Goal: Answer question/provide support: Share knowledge or assist other users

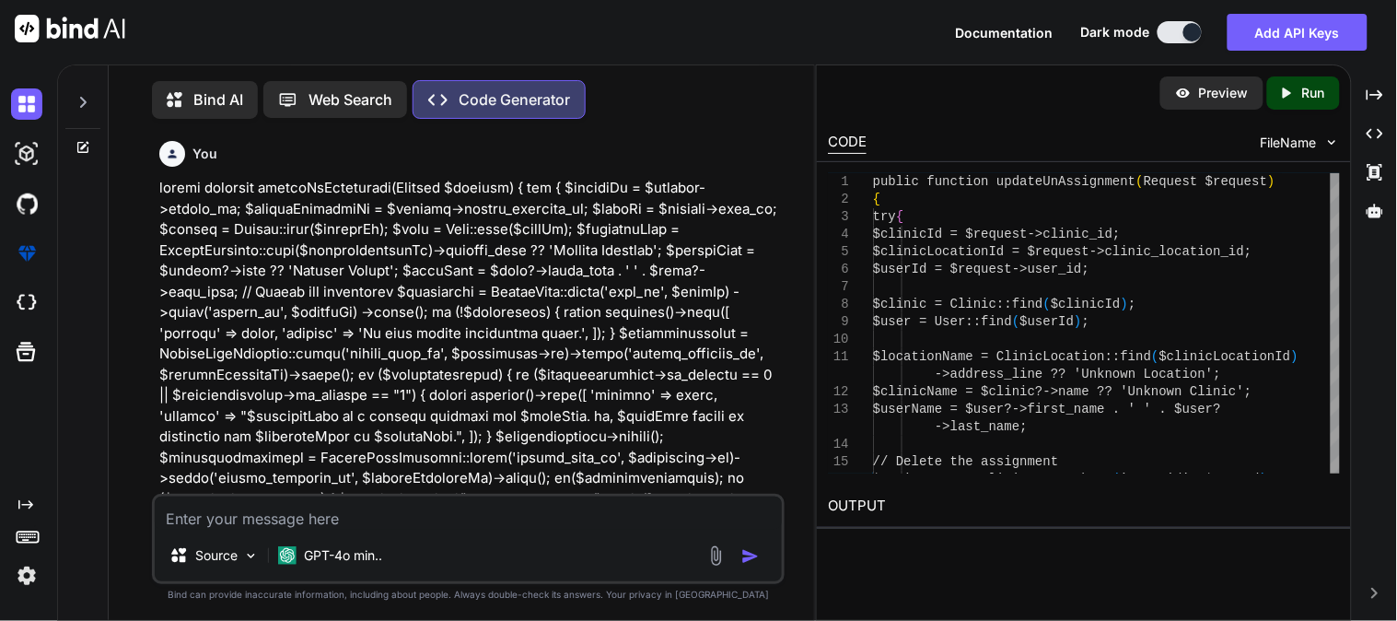
scroll to position [1982, 0]
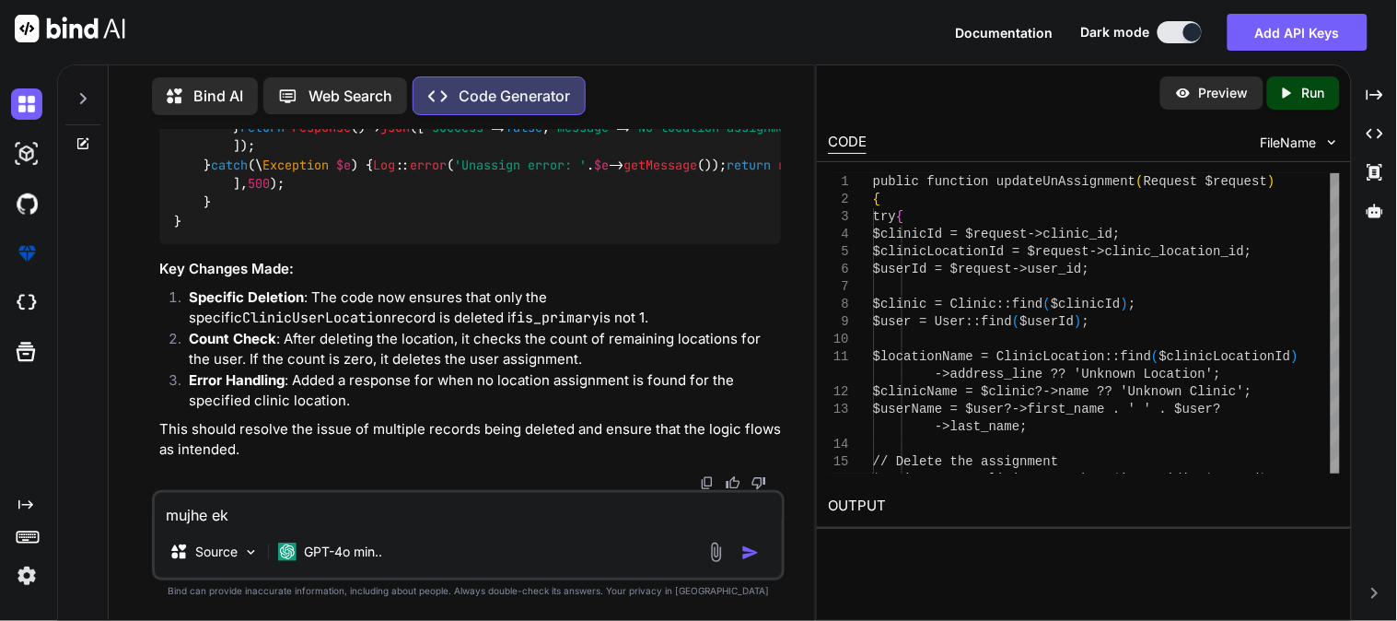
type textarea "mujhe ek"
type textarea "x"
type textarea "mujhe ek t"
type textarea "x"
type textarea "mujhe ek ta"
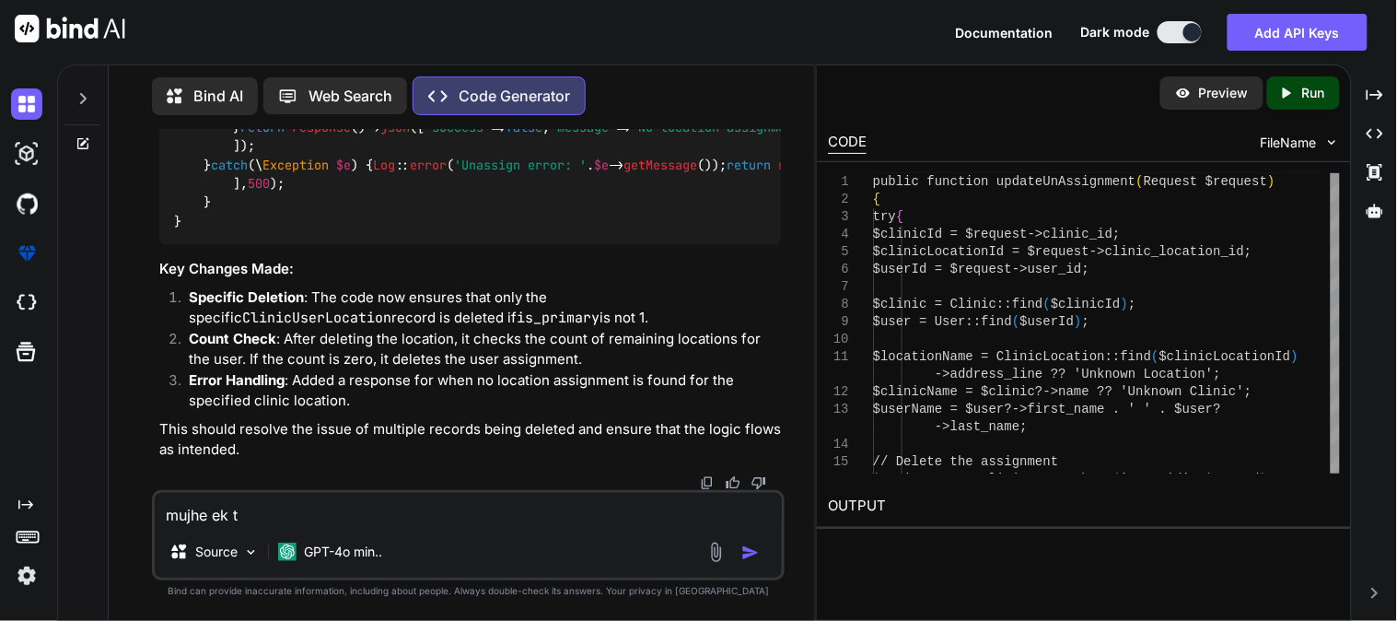
type textarea "x"
type textarea "mujhe ek tab"
type textarea "x"
type textarea "mujhe ek tabl"
type textarea "x"
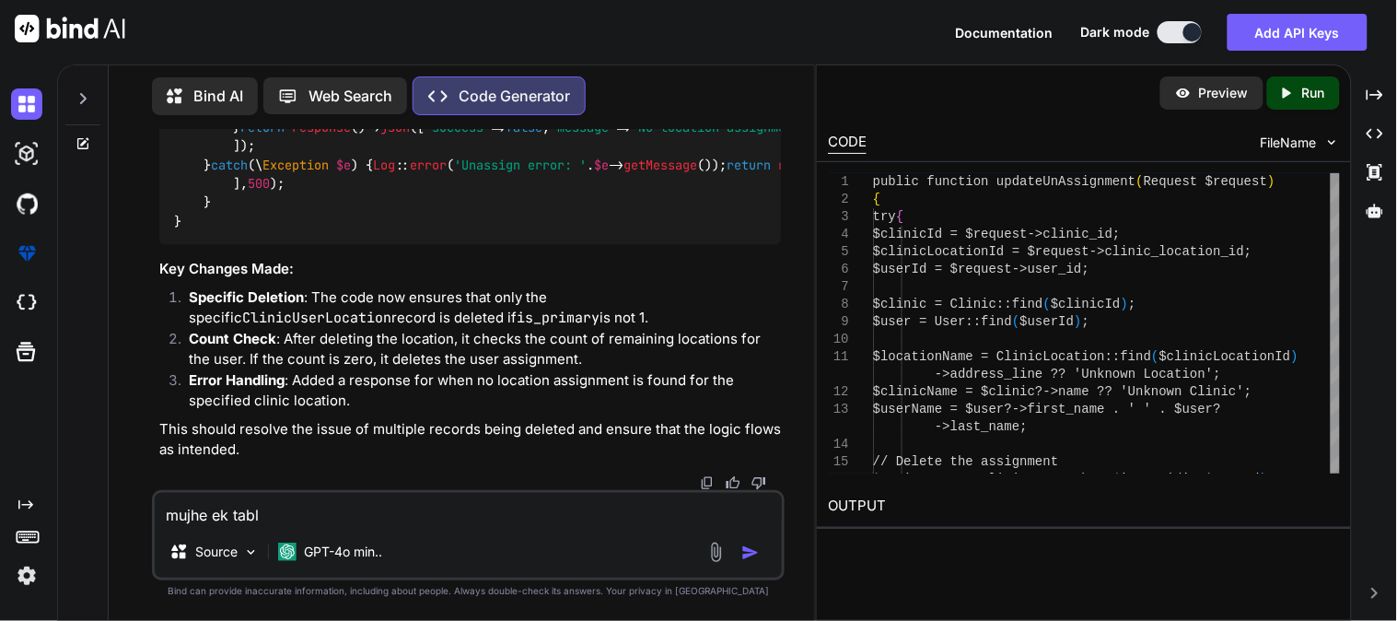
type textarea "mujhe ek table"
type textarea "x"
type textarea "mujhe ek table"
type textarea "x"
type textarea "mujhe ek table m"
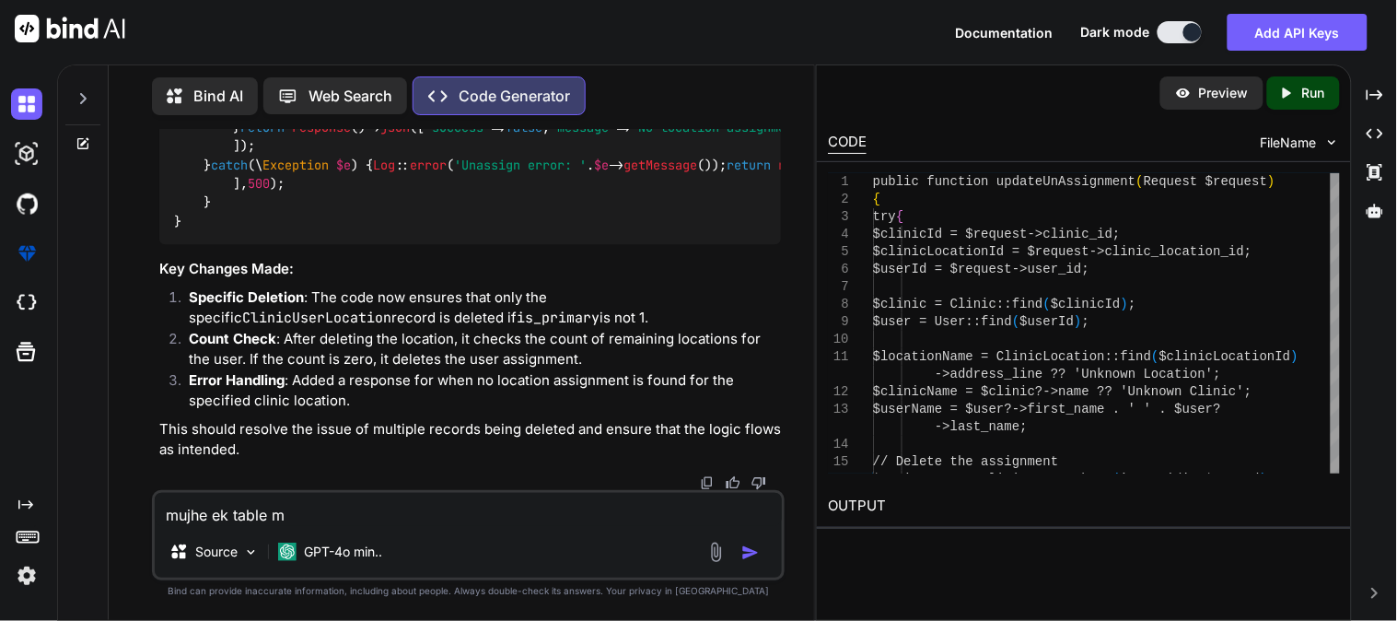
type textarea "x"
type textarea "mujhe ek table ma"
type textarea "x"
type textarea "mujhe ek table mai"
type textarea "x"
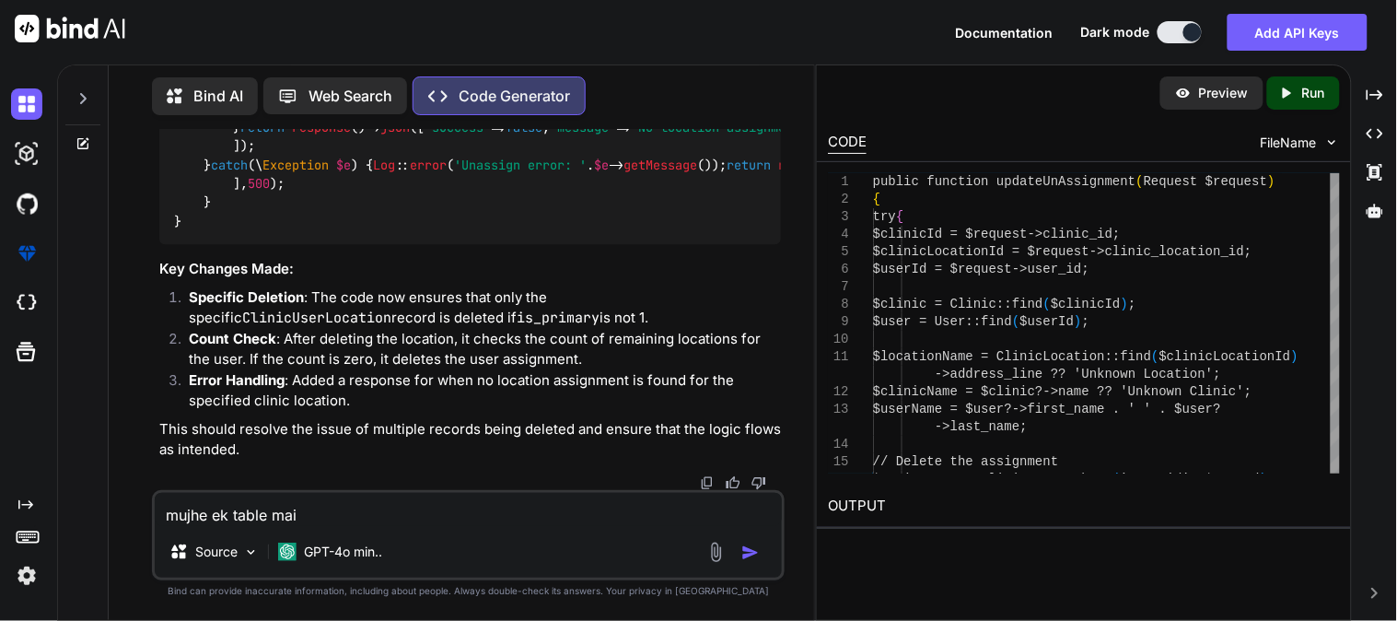
type textarea "mujhe ek table main"
type textarea "x"
type textarea "mujhe ek table main"
type textarea "x"
type textarea "mujhe ek table main e"
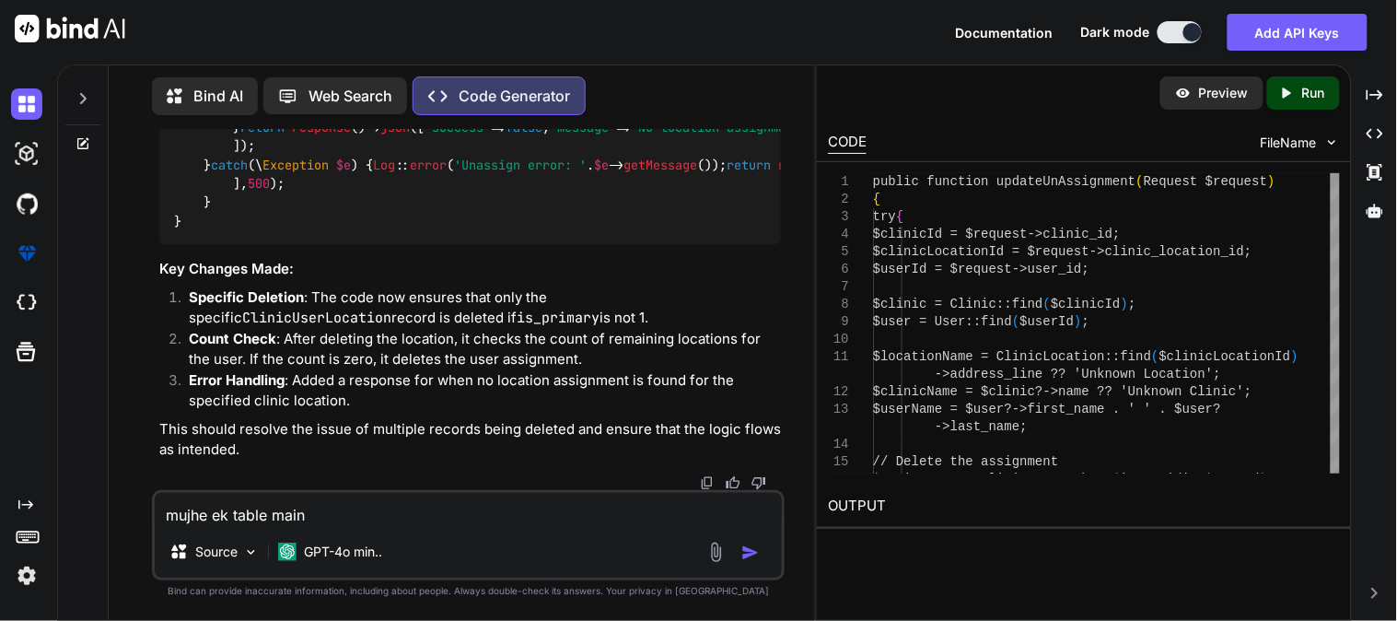
type textarea "x"
type textarea "mujhe ek table main"
type textarea "x"
type textarea "mujhe ek table main"
type textarea "x"
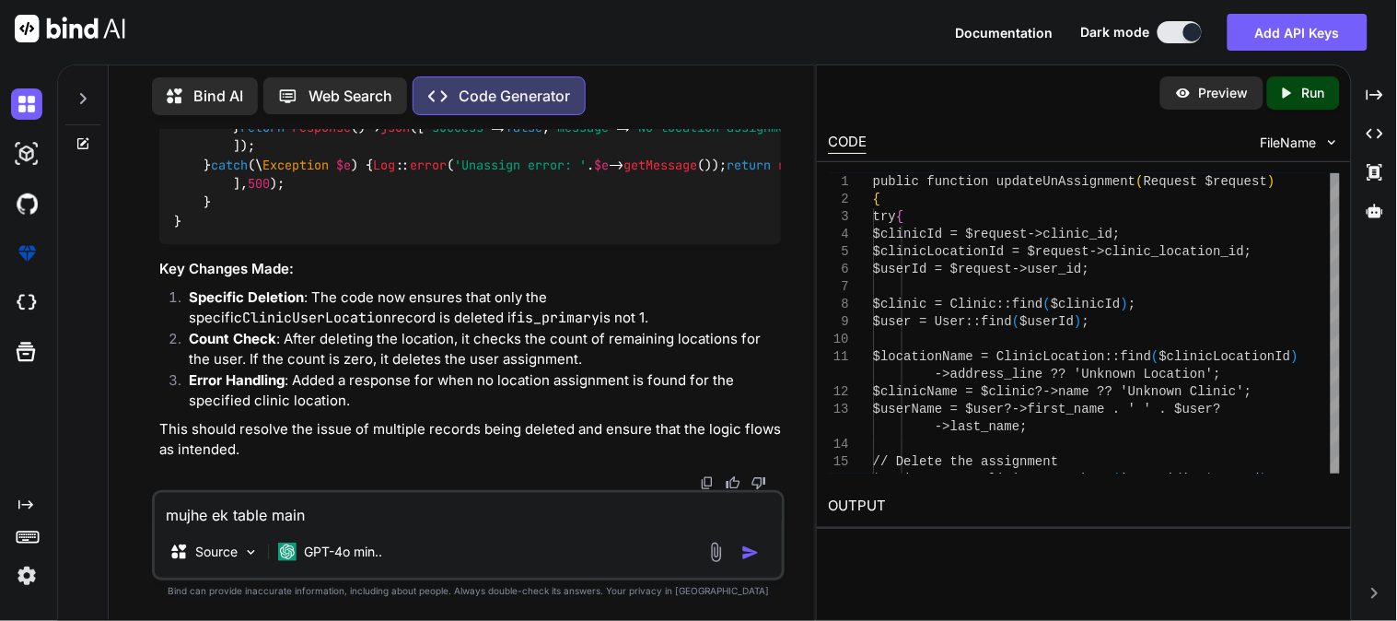
type textarea "mujhe ek table mai"
type textarea "x"
type textarea "mujhe ek table ma"
type textarea "x"
type textarea "mujhe ek table m"
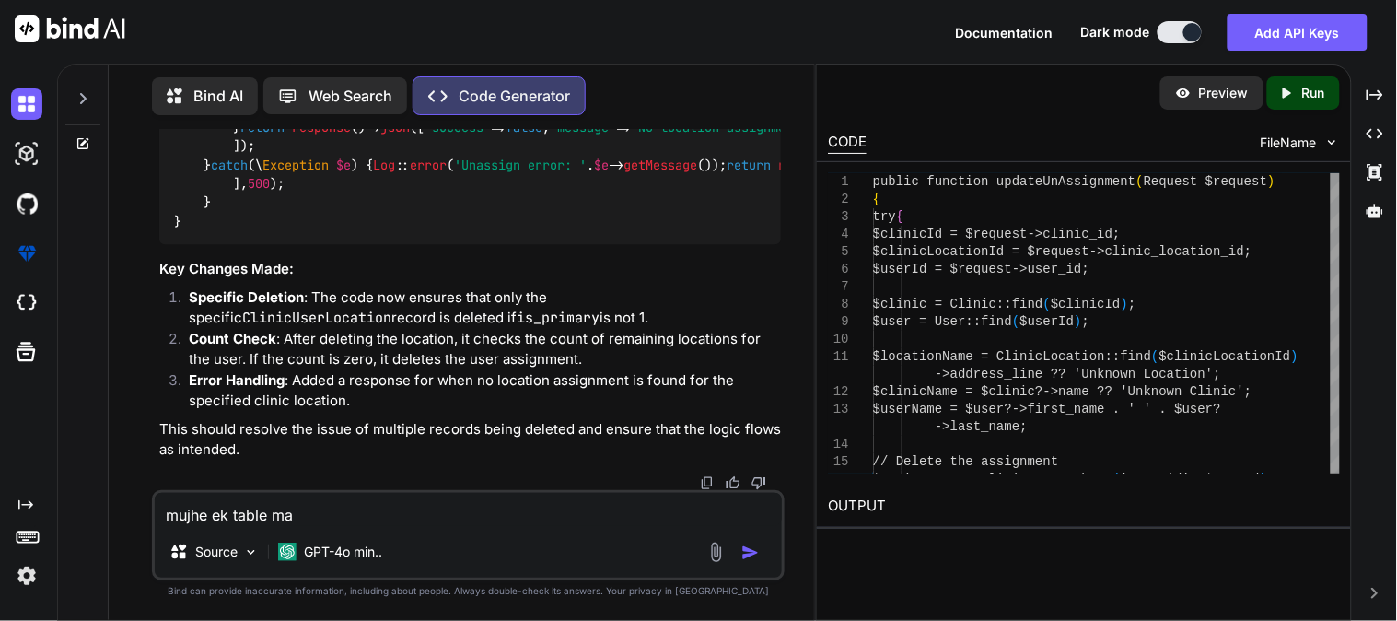
type textarea "x"
type textarea "mujhe ek table"
type textarea "x"
type textarea "mujhe ek table"
type textarea "x"
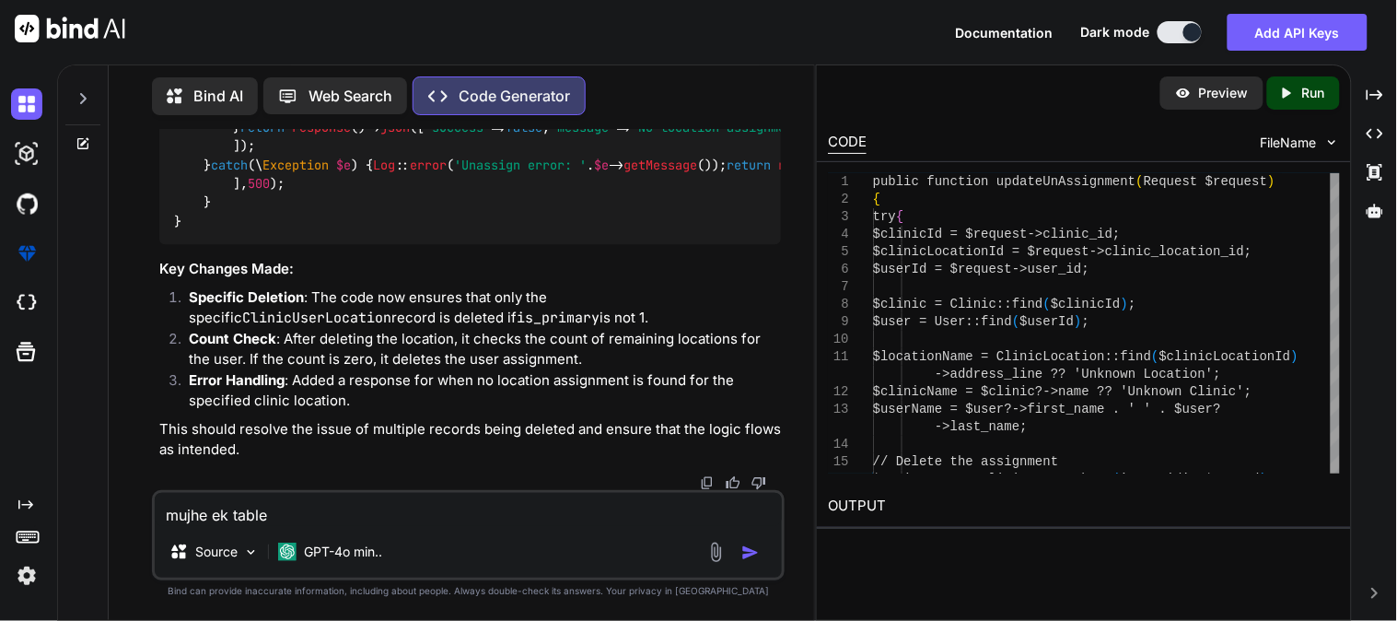
type textarea "mujhe ek tabl"
type textarea "x"
type textarea "mujhe ek tab"
type textarea "x"
type textarea "mujhe ek ta"
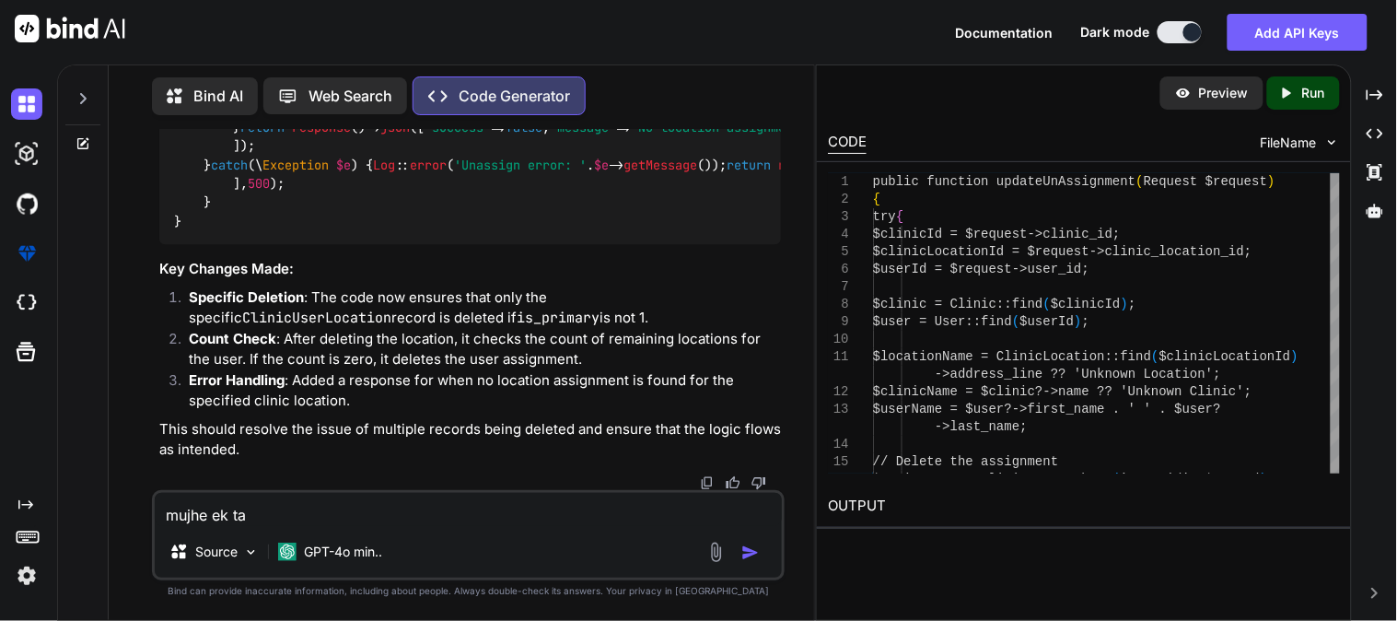
type textarea "x"
type textarea "mujhe ek t"
type textarea "x"
type textarea "mujhe ek"
type textarea "x"
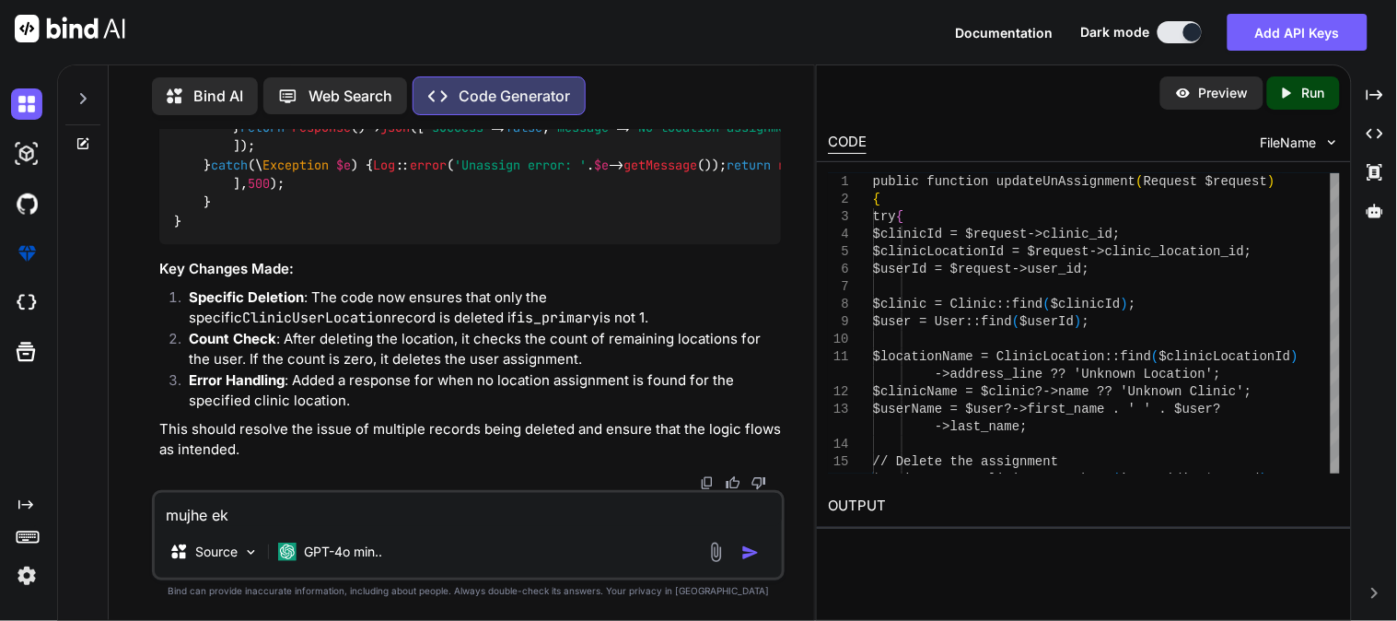
type textarea "mujhe ek"
type textarea "x"
type textarea "mujhe e"
type textarea "x"
type textarea "mujhe"
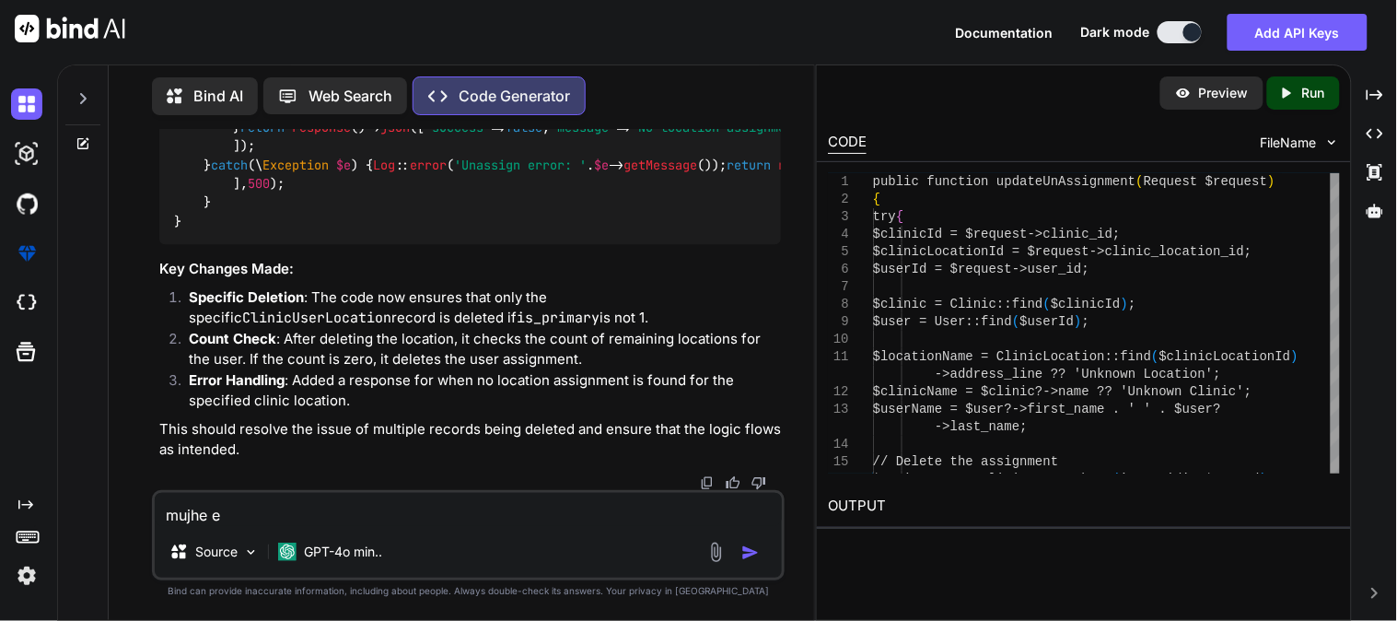
type textarea "x"
type textarea "mujhe"
type textarea "x"
type textarea "mujh"
type textarea "x"
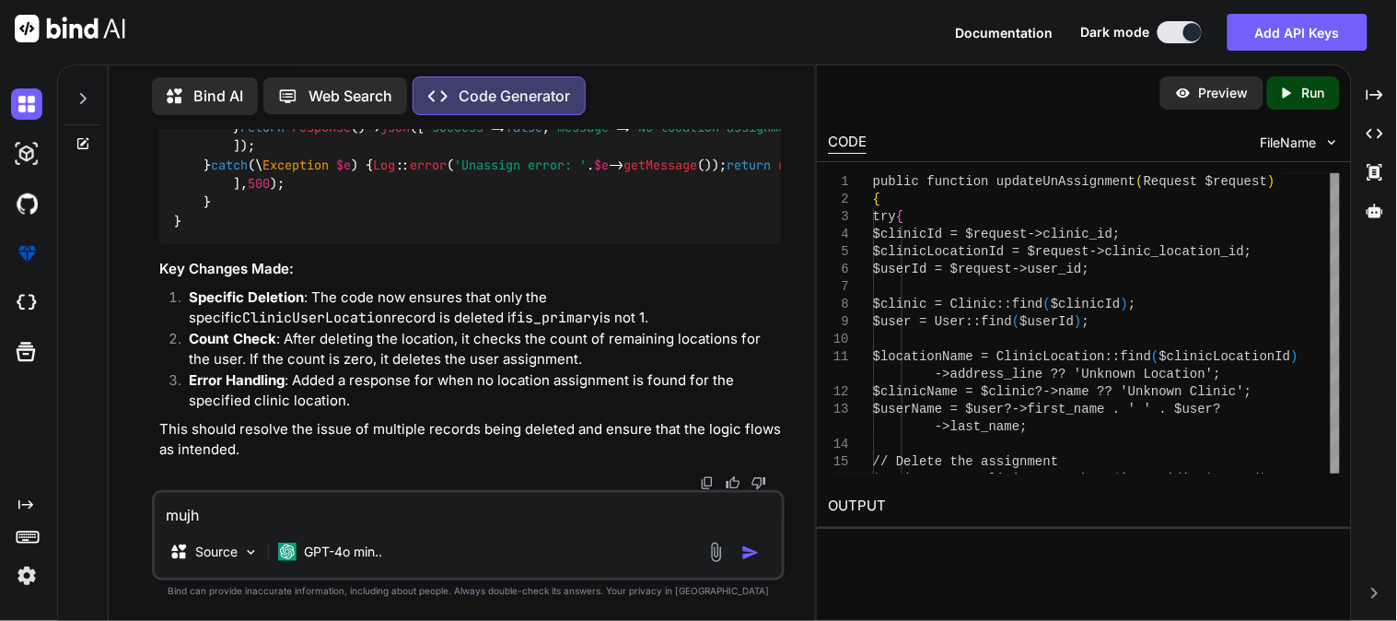
type textarea "muj"
type textarea "x"
type textarea "mu"
type textarea "x"
type textarea "m"
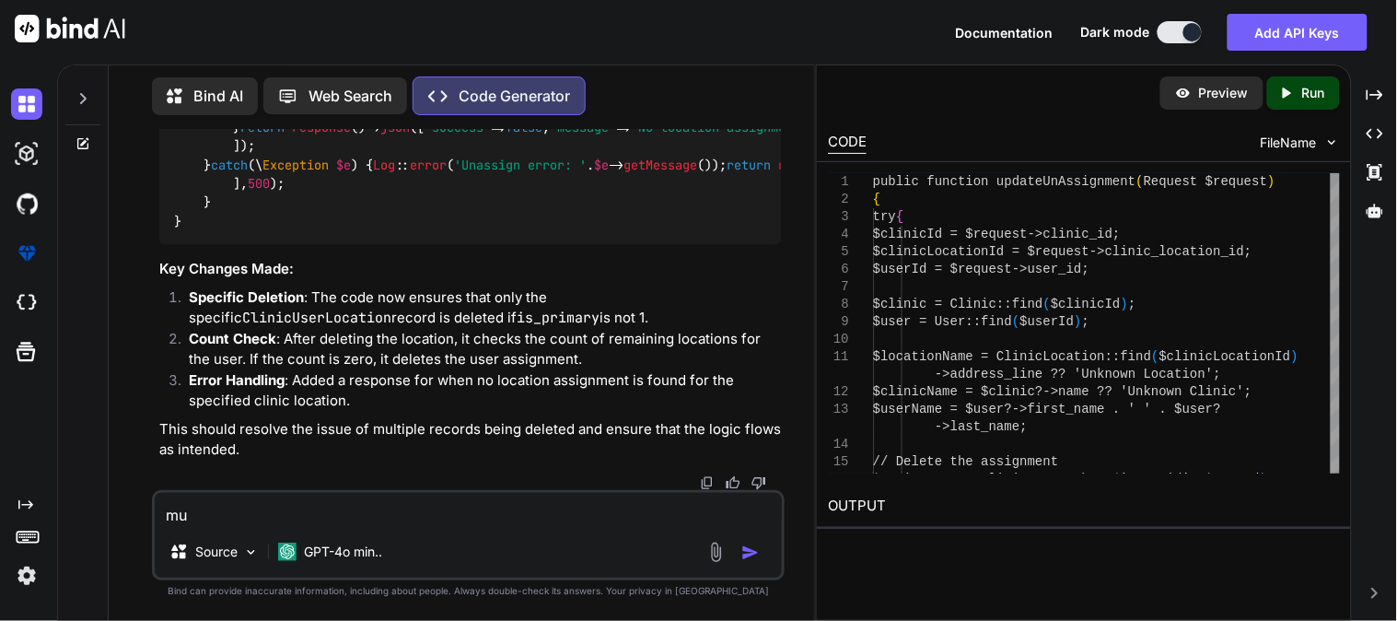
type textarea "x"
type textarea "m"
type textarea "x"
type textarea "ma"
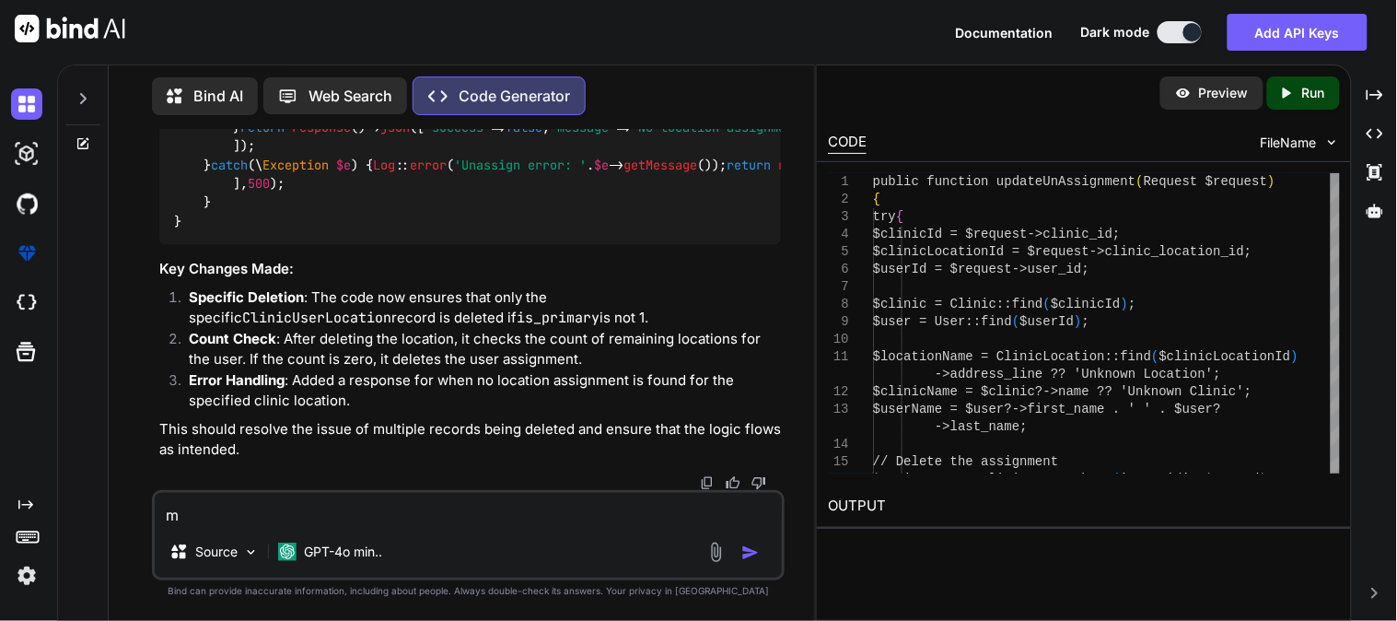
type textarea "x"
type textarea "mai"
type textarea "x"
type textarea "main"
type textarea "x"
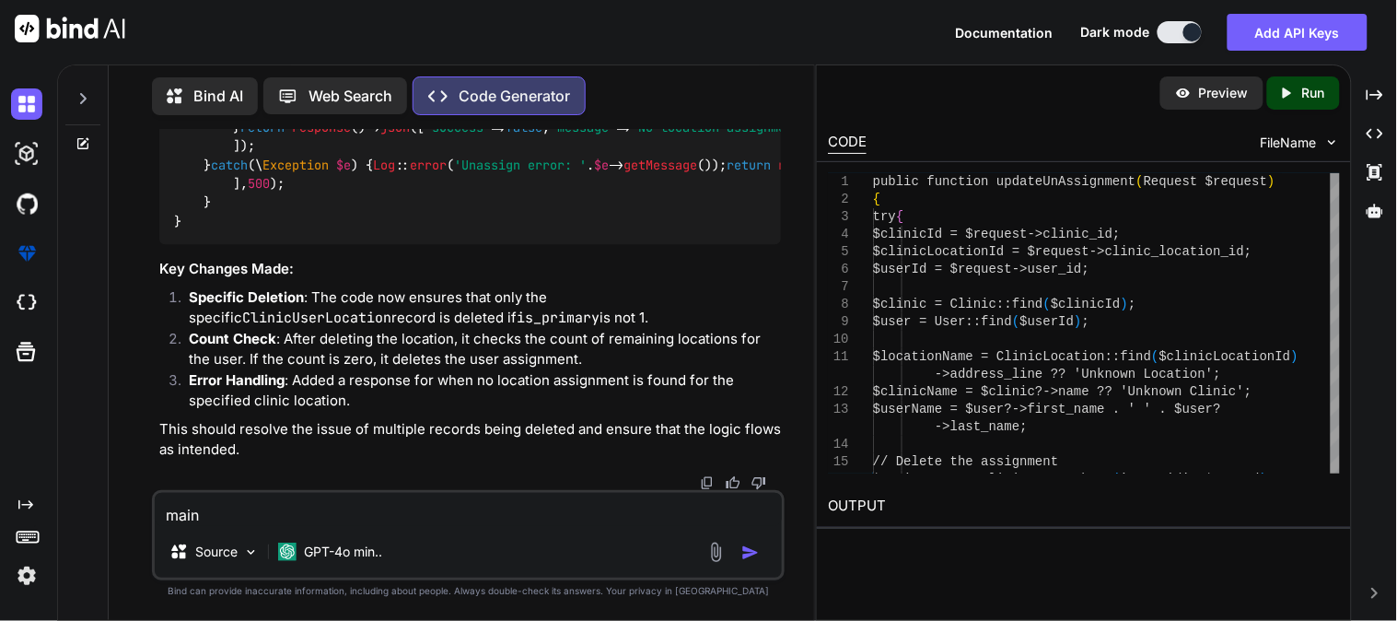
type textarea "main"
type textarea "x"
type textarea "main e"
type textarea "x"
type textarea "main ek"
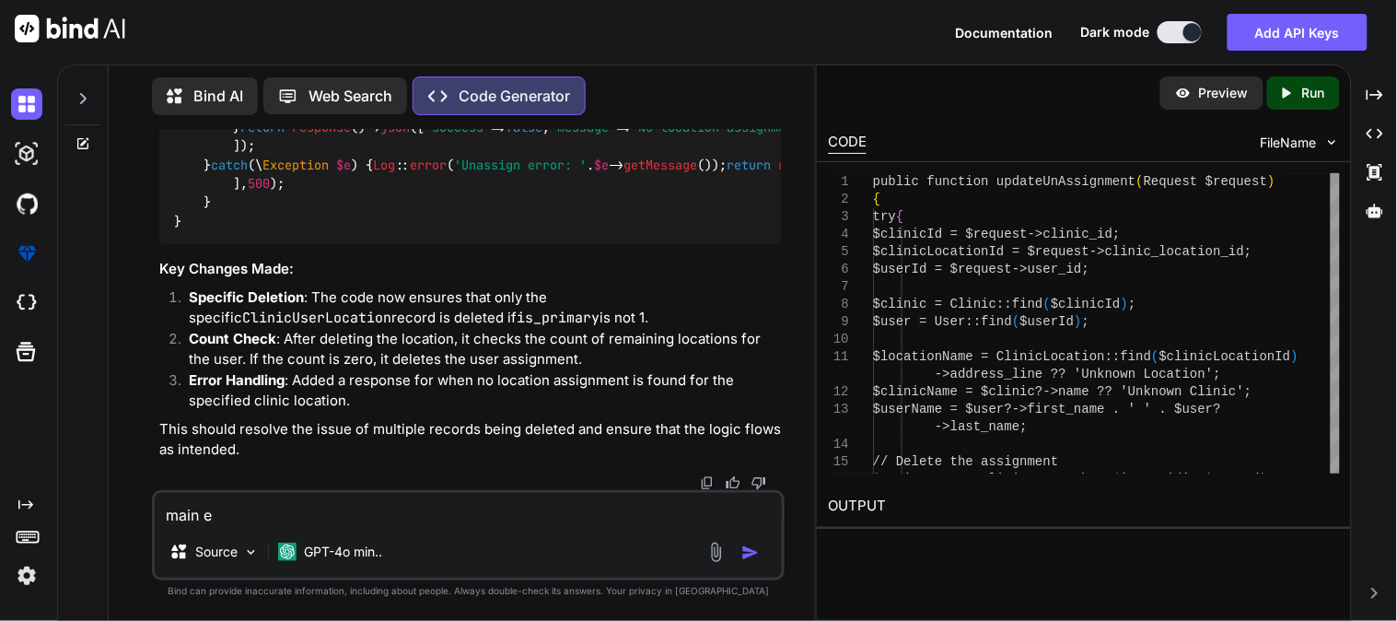
type textarea "x"
type textarea "main ek"
type textarea "x"
type textarea "main ek t"
type textarea "x"
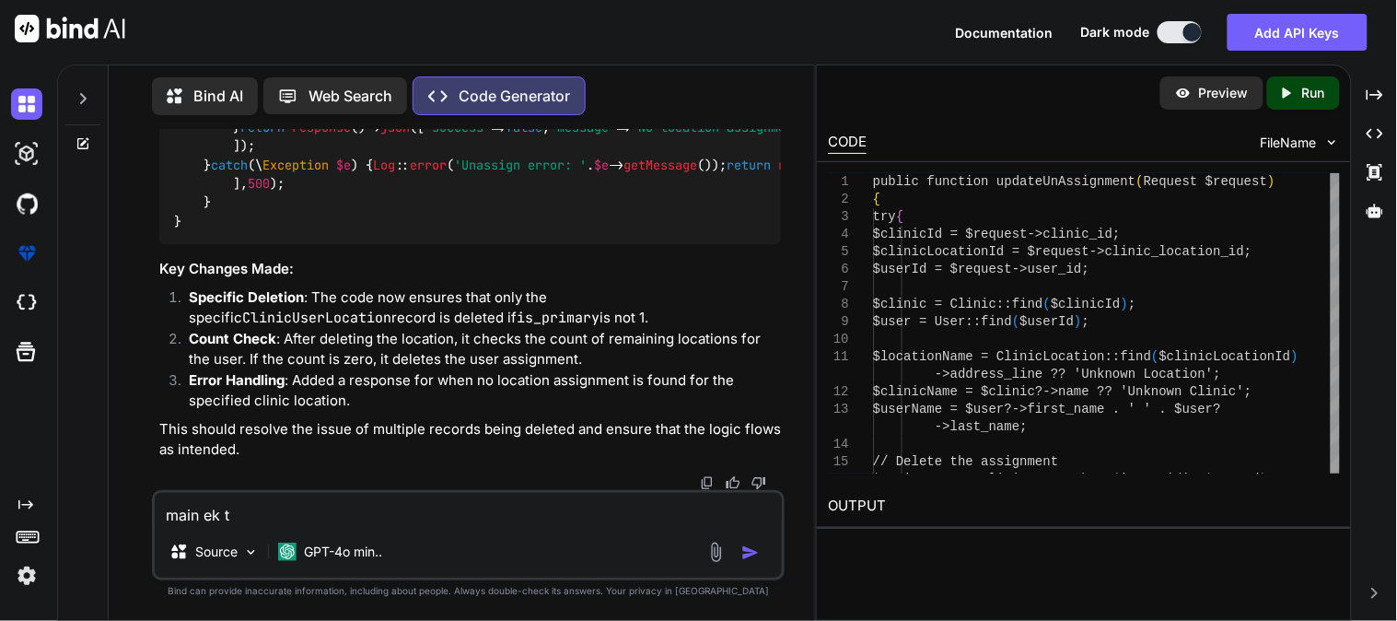
type textarea "main ek ta"
type textarea "x"
type textarea "main ek tab"
type textarea "x"
type textarea "main ek tabl"
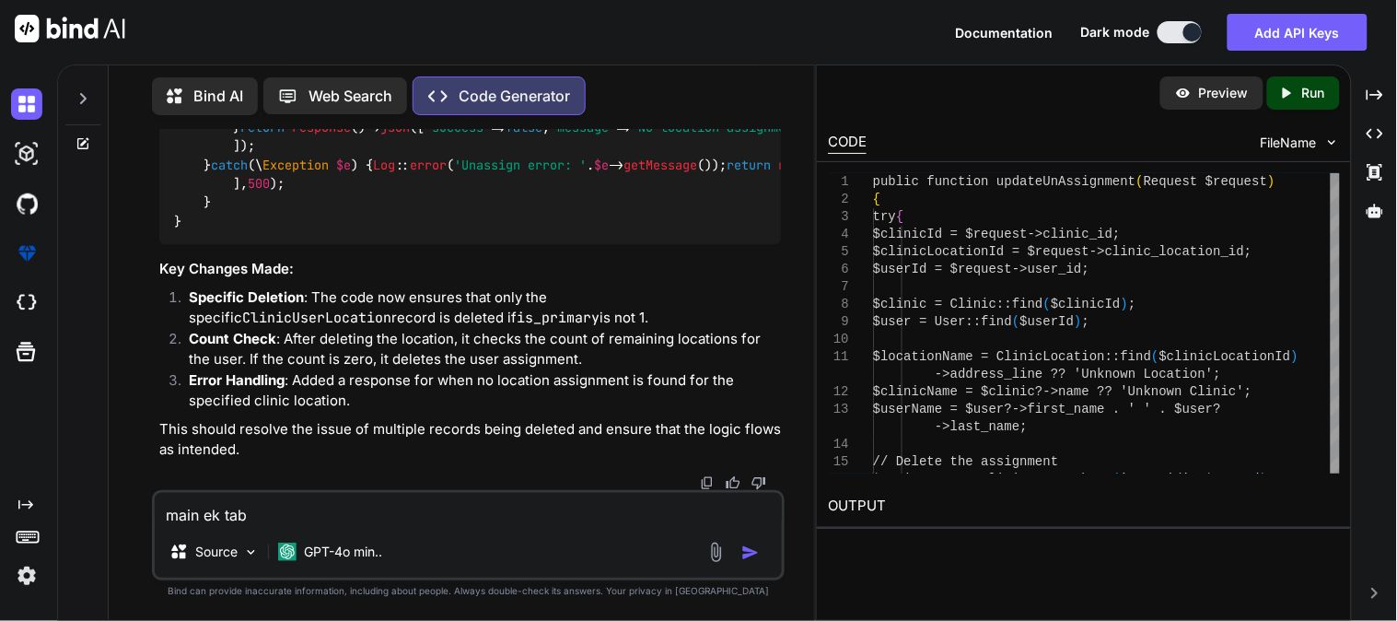
type textarea "x"
type textarea "main ek table"
type textarea "x"
type textarea "main ek table"
type textarea "x"
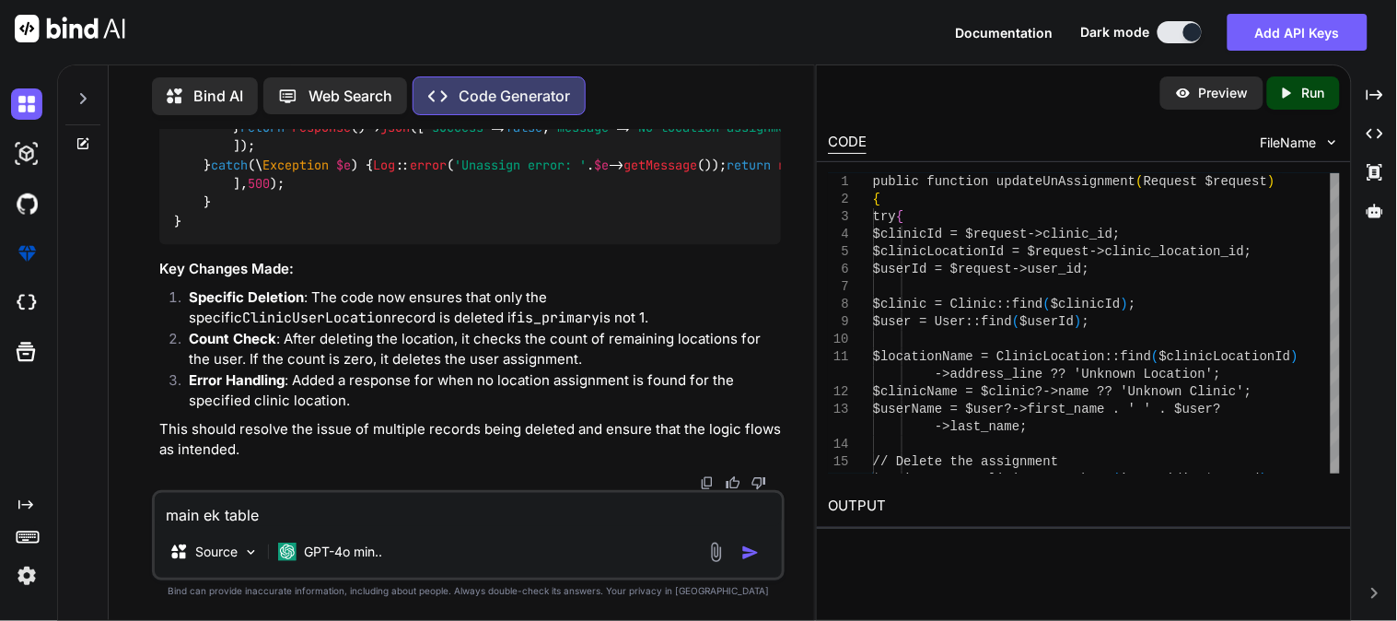
type textarea "main ek table m"
type textarea "x"
type textarea "main ek table ma"
type textarea "x"
type textarea "main ek table mai"
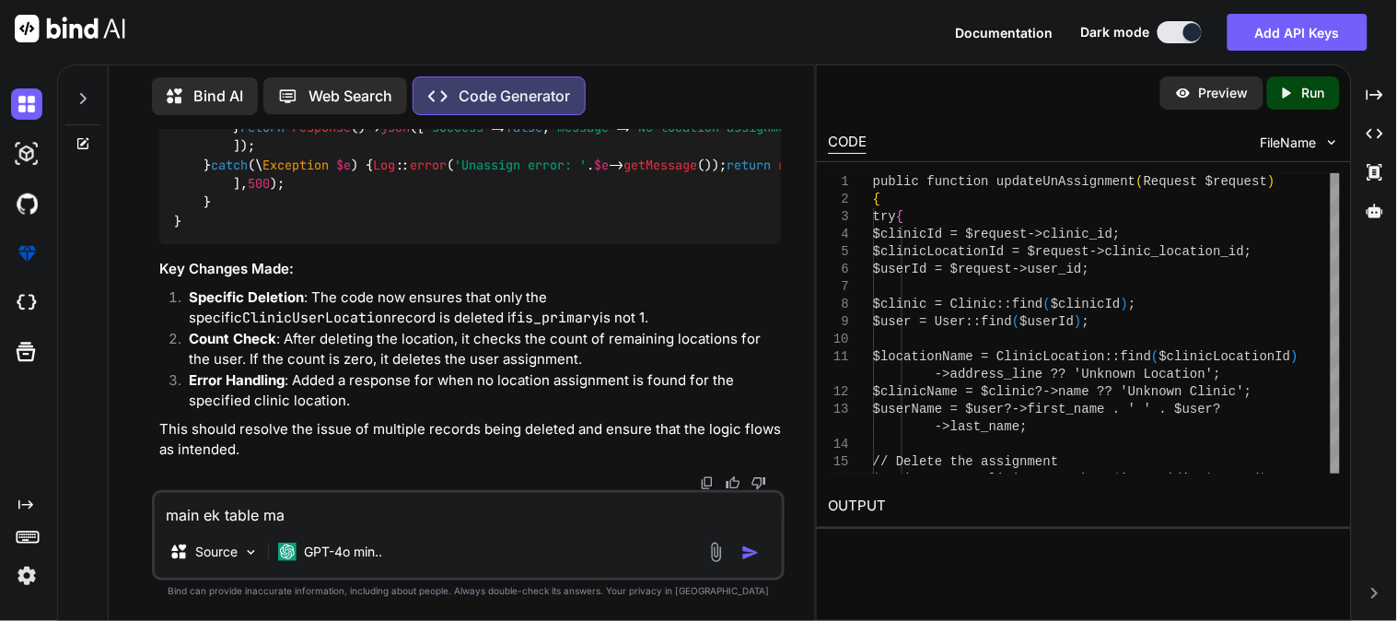
type textarea "x"
type textarea "main ek table main"
type textarea "x"
type textarea "main ek table main"
type textarea "x"
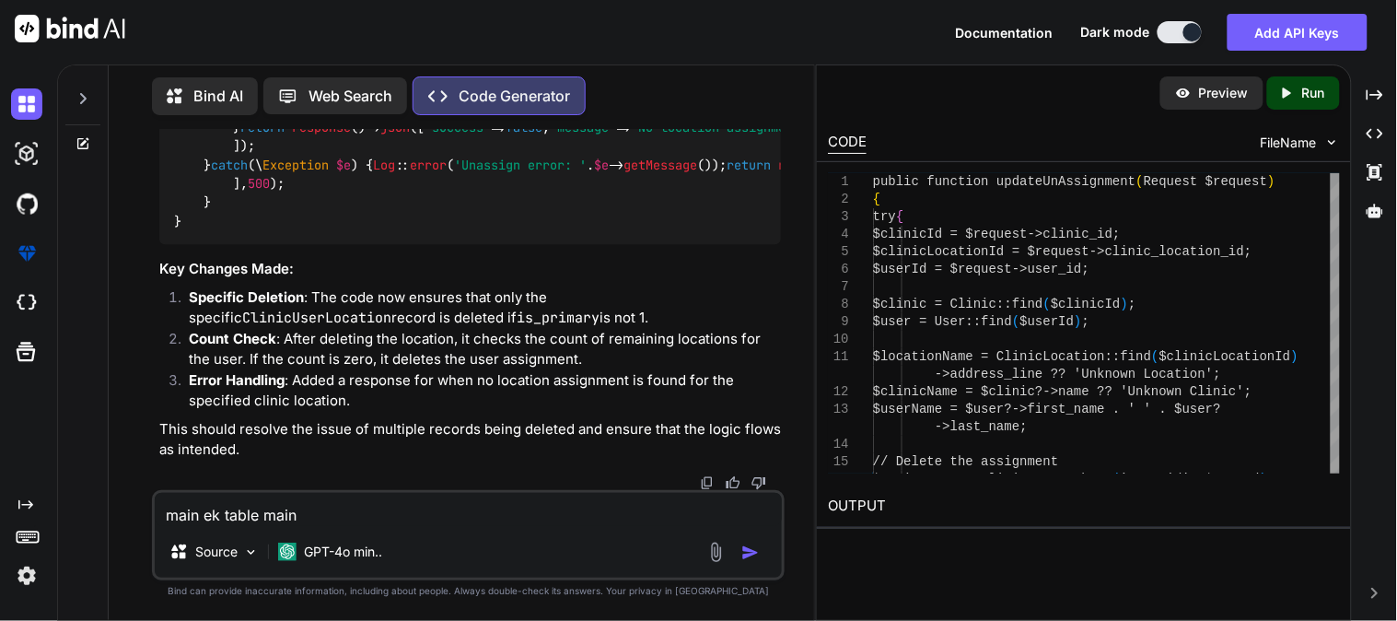
type textarea "main ek table main k"
type textarea "x"
type textarea "main ek table main ku"
type textarea "x"
type textarea "main ek table main kuc"
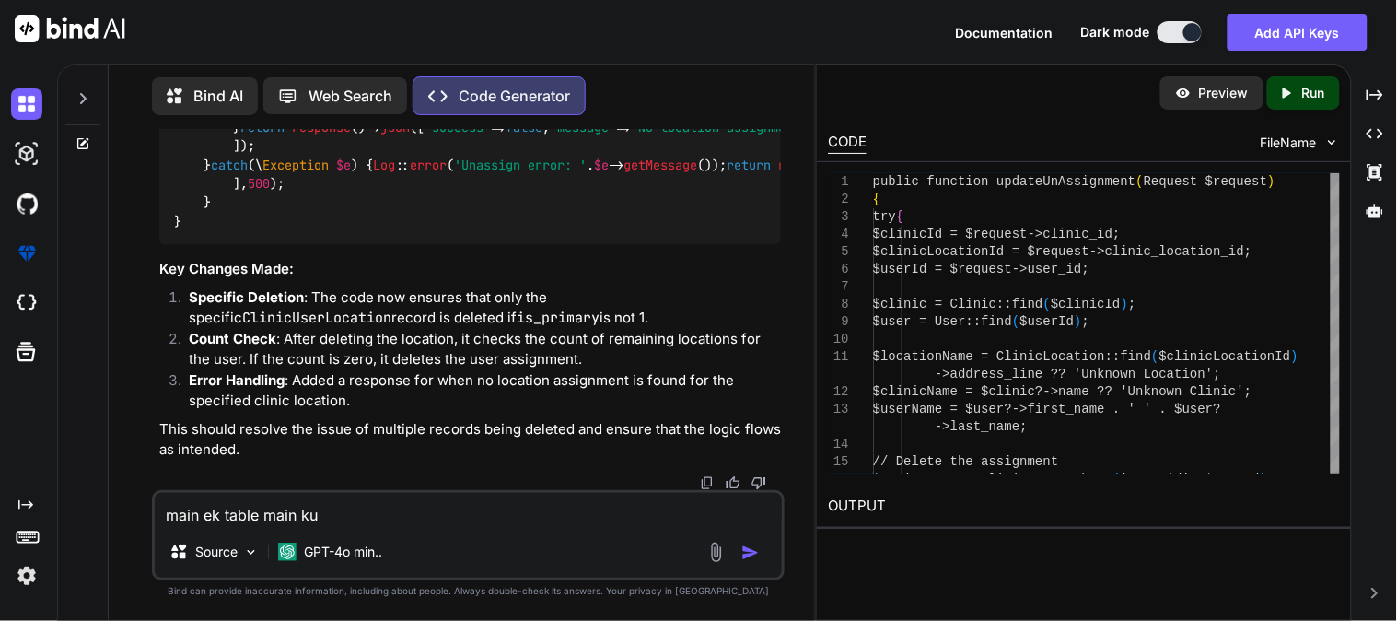
type textarea "x"
type textarea "main ek table main kuch"
type textarea "x"
type textarea "main ek table main kuchh"
type textarea "x"
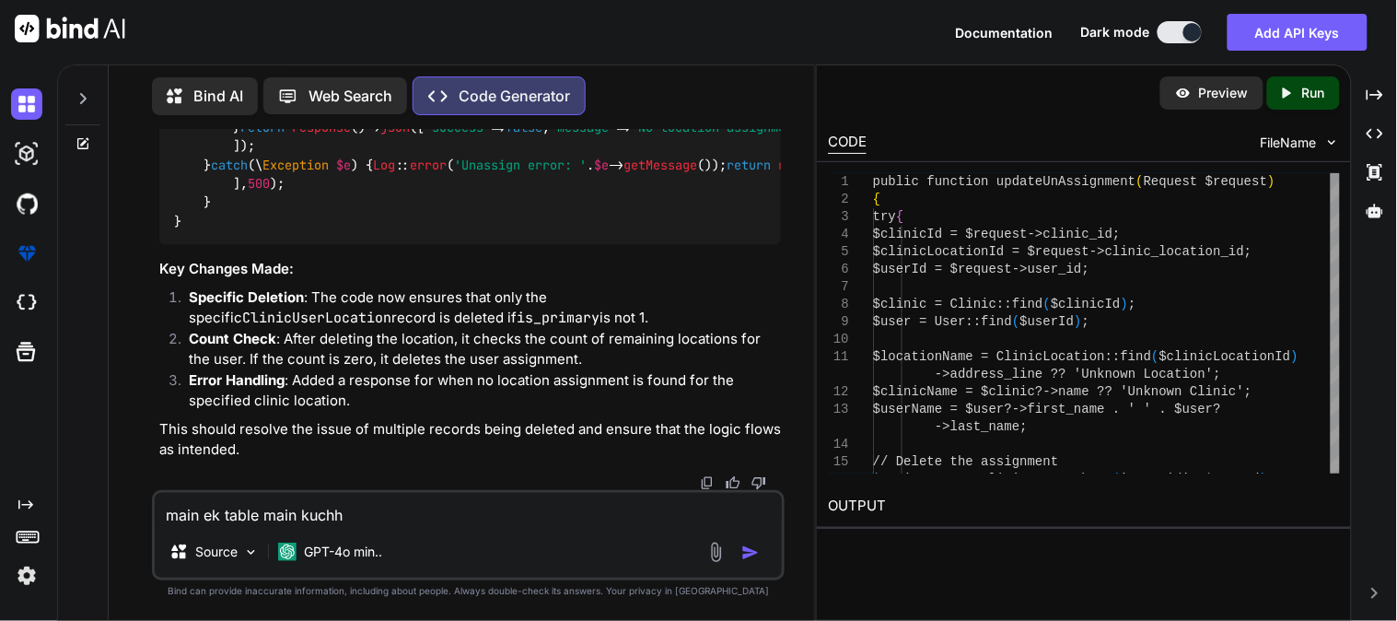
type textarea "main ek table main kuchh"
type textarea "x"
type textarea "main ek table main kuchh r"
type textarea "x"
type textarea "main ek table main kuchh re"
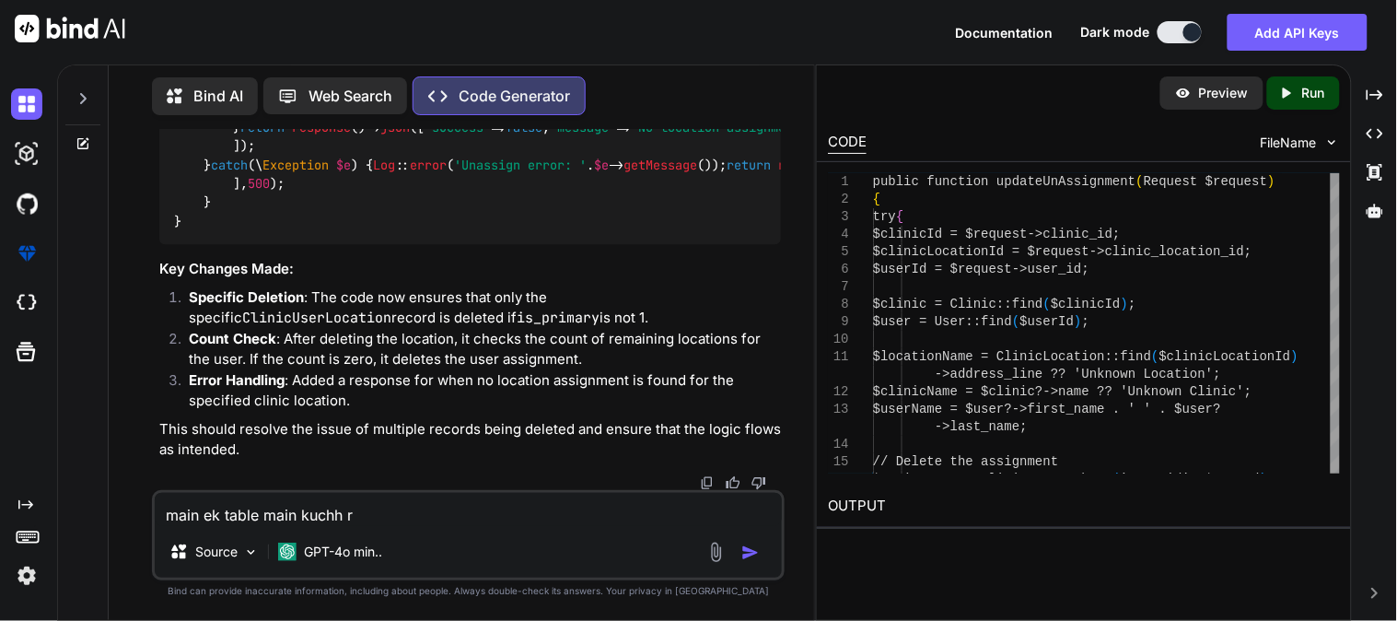
type textarea "x"
type textarea "main ek table main kuchh rec"
type textarea "x"
type textarea "main ek table main kuchh reco"
type textarea "x"
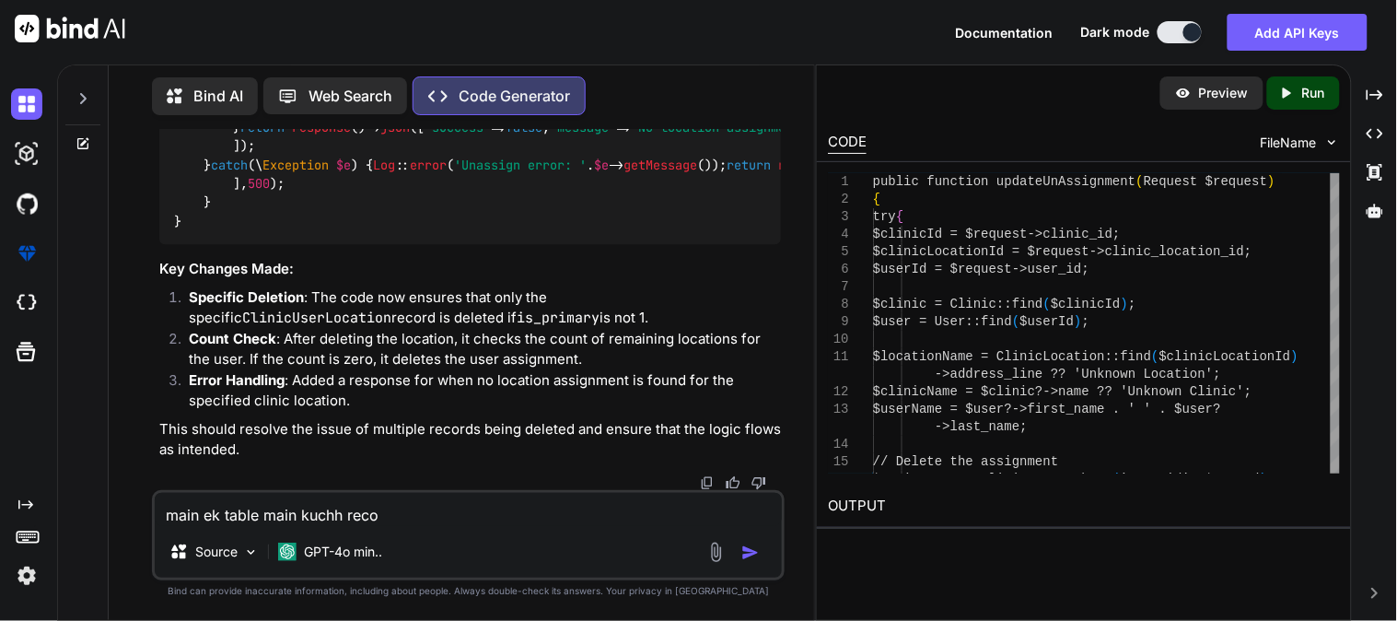
type textarea "main ek table main kuchh recor"
type textarea "x"
type textarea "main ek table main kuchh record"
type textarea "x"
type textarea "main ek table main kuchh record d"
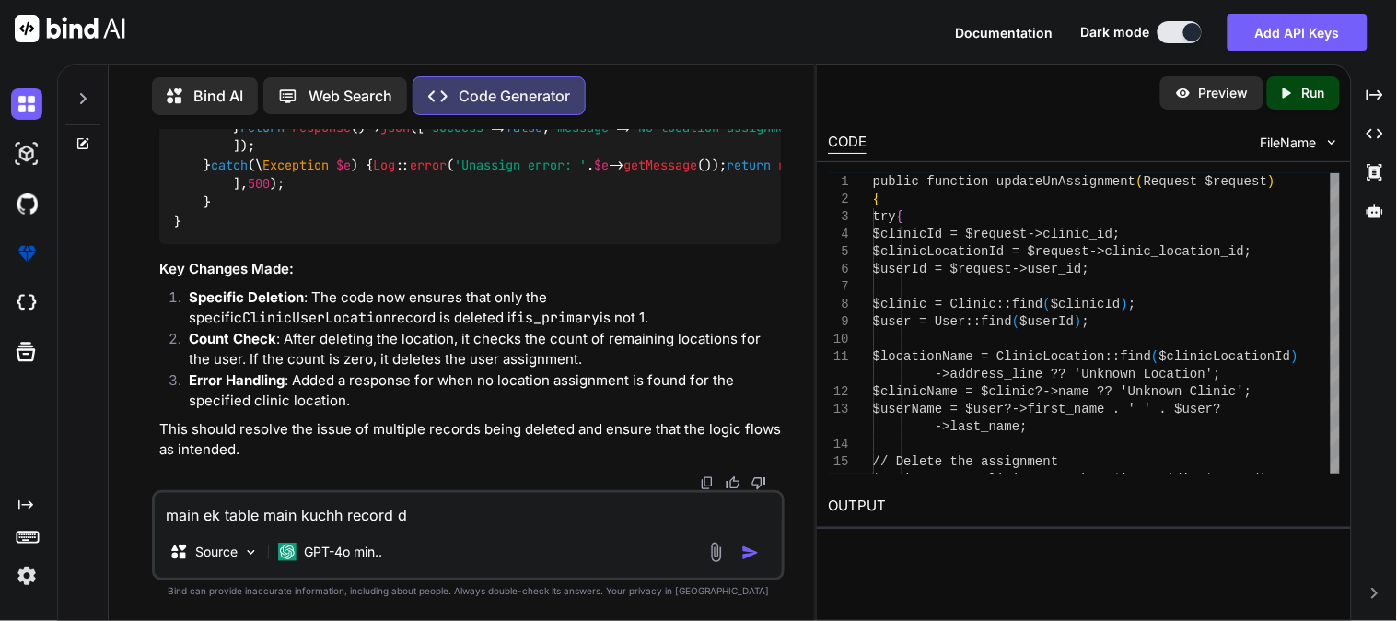
type textarea "x"
type textarea "main ek table main kuchh record di"
type textarea "x"
type textarea "main ek table main kuchh record dis"
type textarea "x"
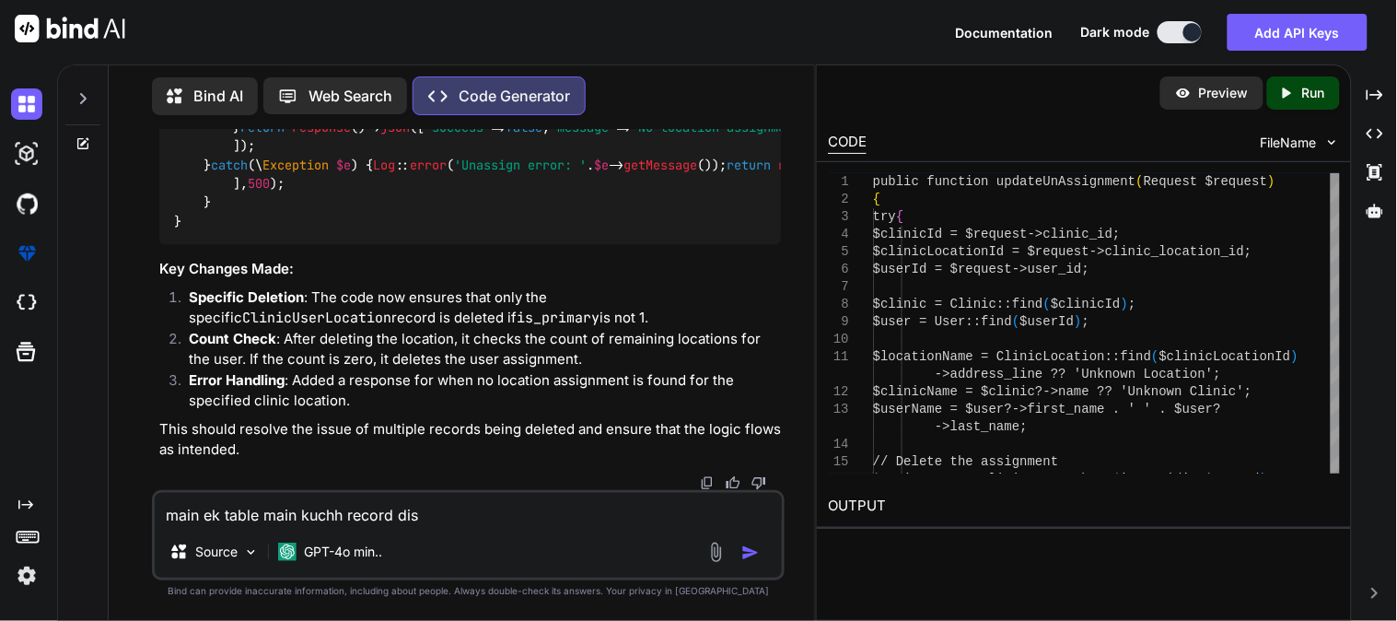
type textarea "main ek table main kuchh record disp"
type textarea "x"
type textarea "main ek table main kuchh record displ"
type textarea "x"
type textarea "main ek table main kuchh record displa"
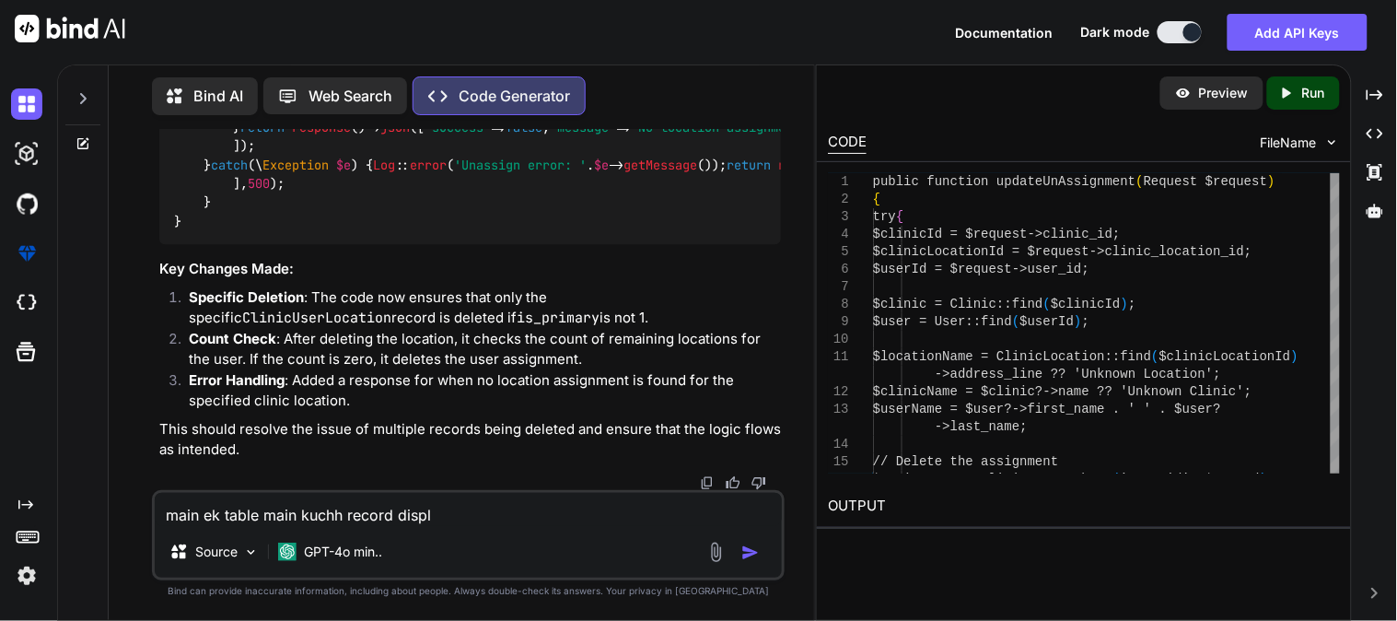
type textarea "x"
type textarea "main ek table main kuchh record displat"
type textarea "x"
type textarea "main ek table main kuchh record displat"
type textarea "x"
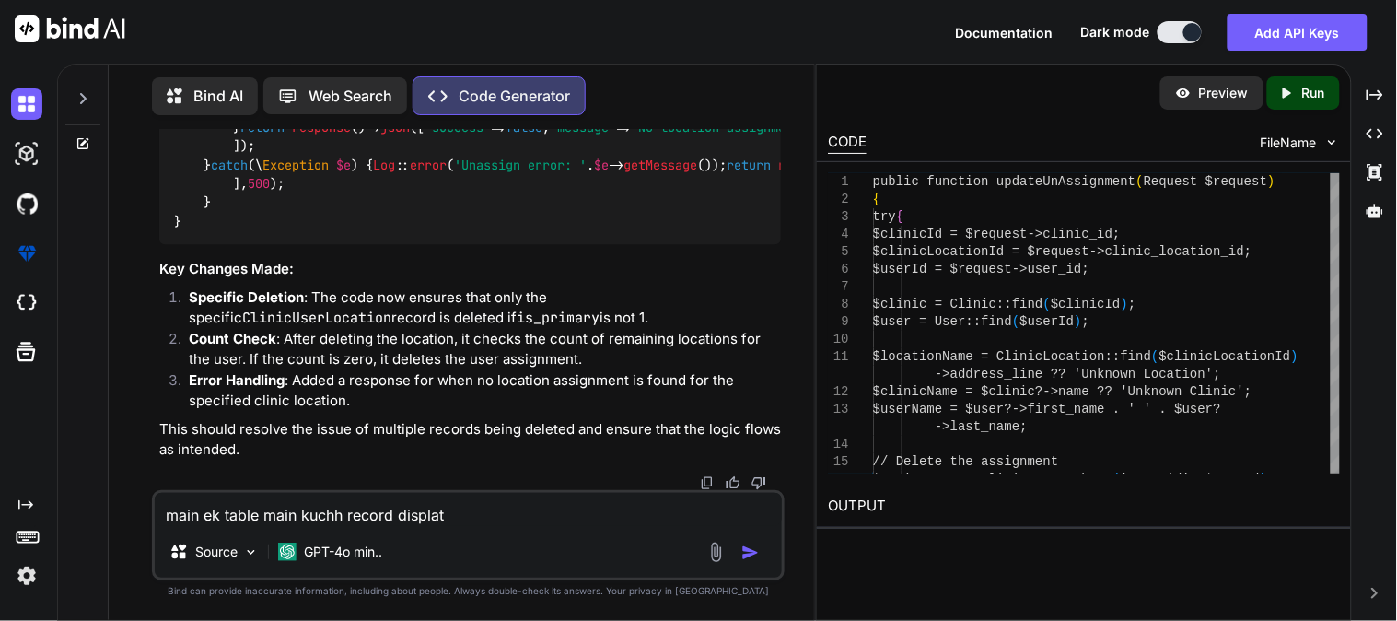
type textarea "main ek table main kuchh record displat k"
type textarea "x"
type textarea "main ek table main kuchh record displat ka"
type textarea "x"
type textarea "main ek table main kuchh record displat kar"
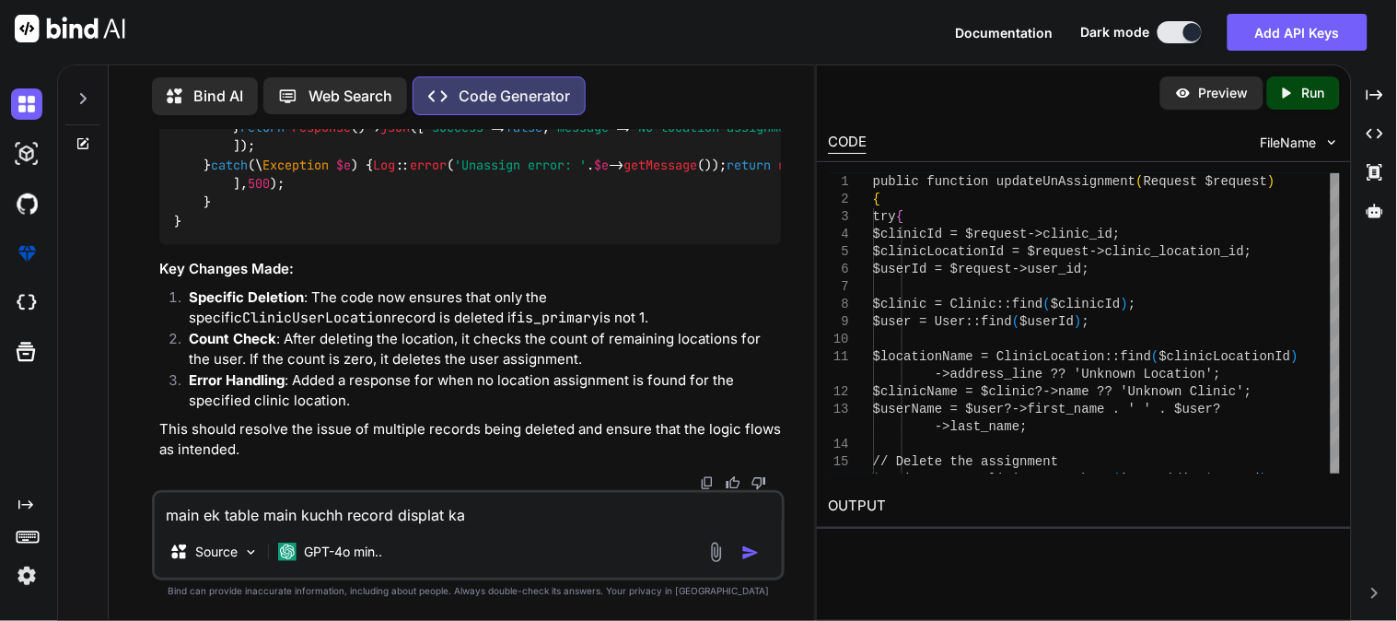
type textarea "x"
type textarea "main ek table main kuchh record displat kar"
type textarea "x"
type textarea "main ek table main kuchh record displat kar r"
type textarea "x"
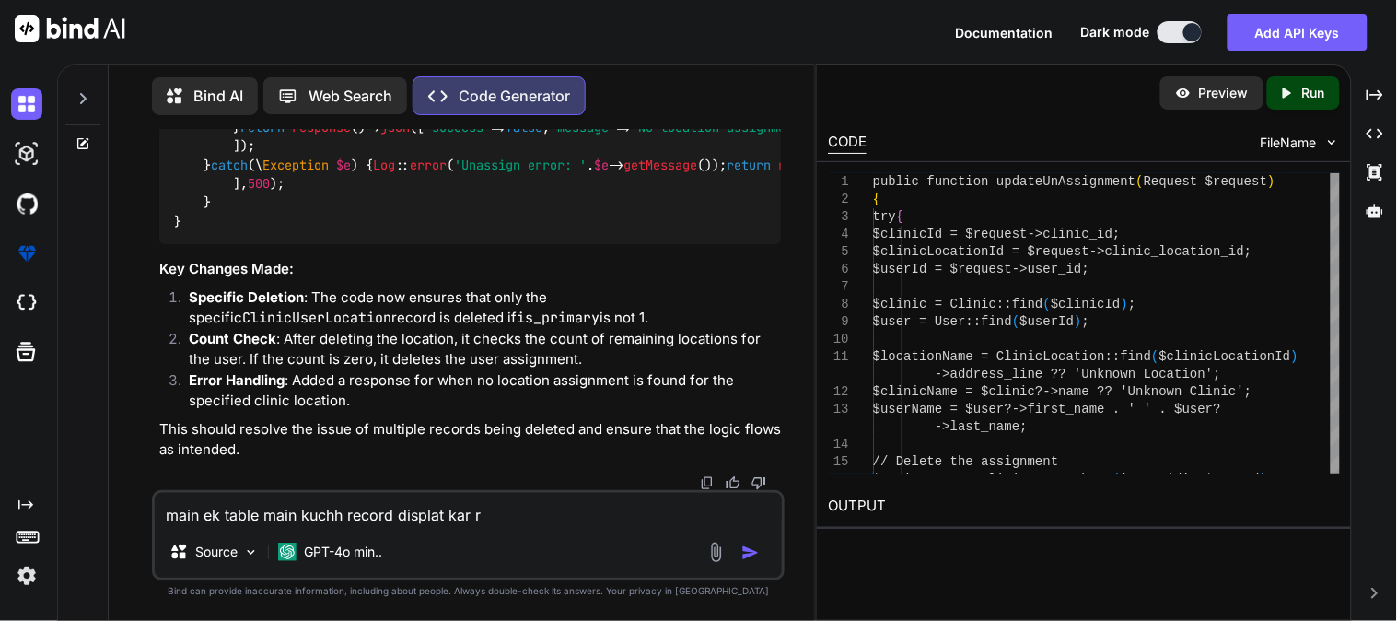
type textarea "main ek table main kuchh record displat kar ra"
type textarea "x"
type textarea "main ek table main kuchh record displat kar rah"
type textarea "x"
type textarea "main ek table main kuchh record displat kar raha"
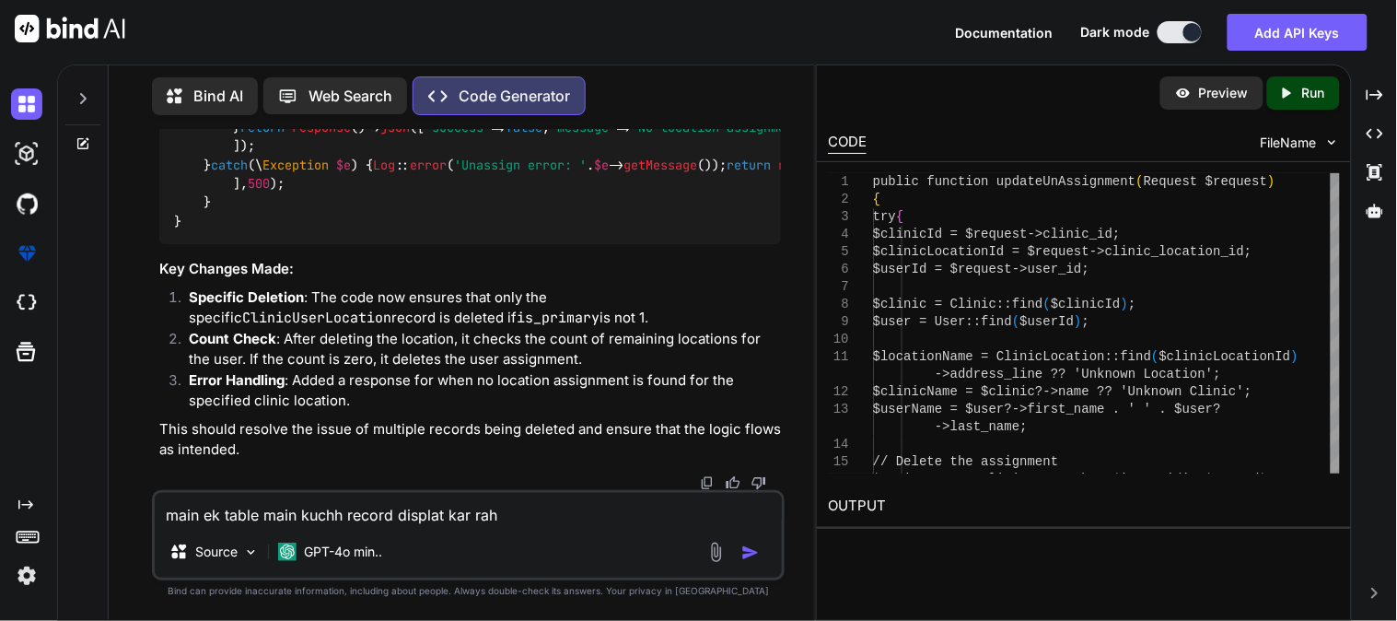
type textarea "x"
type textarea "main ek table main kuchh record displat kar raha"
type textarea "x"
type textarea "main ek table main kuchh record displat kar raha h"
type textarea "x"
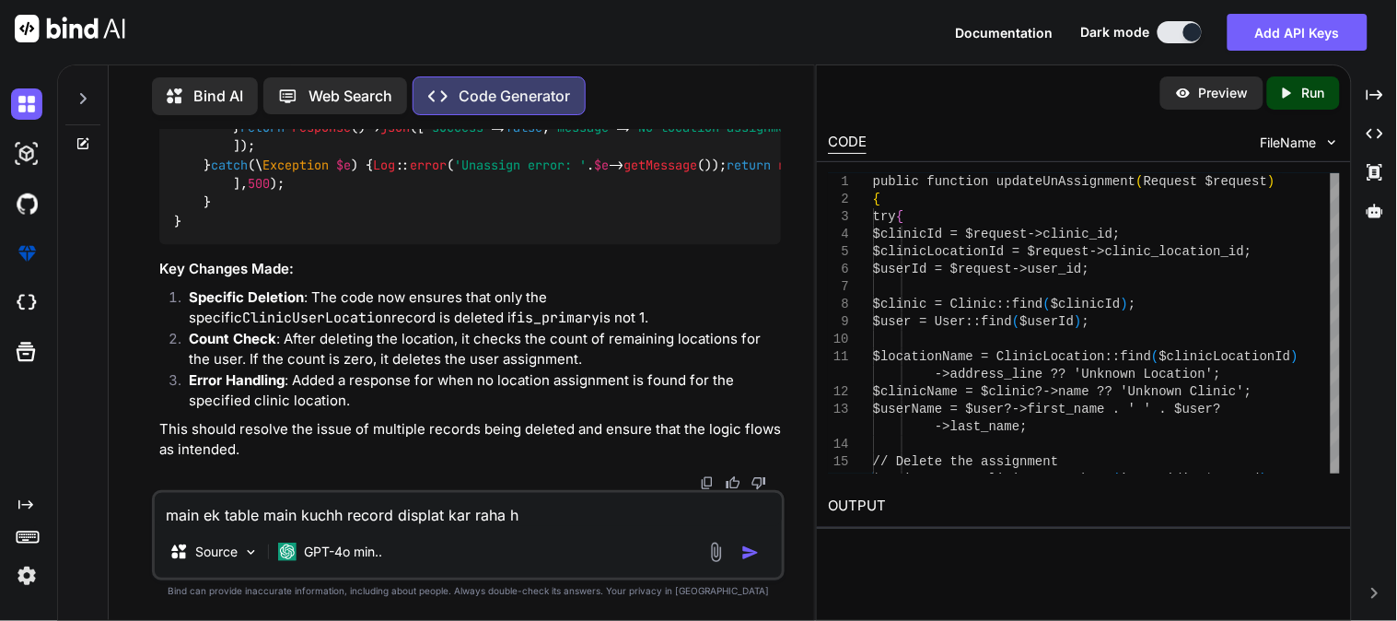
type textarea "main ek table main kuchh record displat kar raha hn"
type textarea "x"
type textarea "main ek table main kuchh record displat kar raha hnu"
type textarea "x"
type textarea "main ek table main kuchh record displat kar raha hnu,"
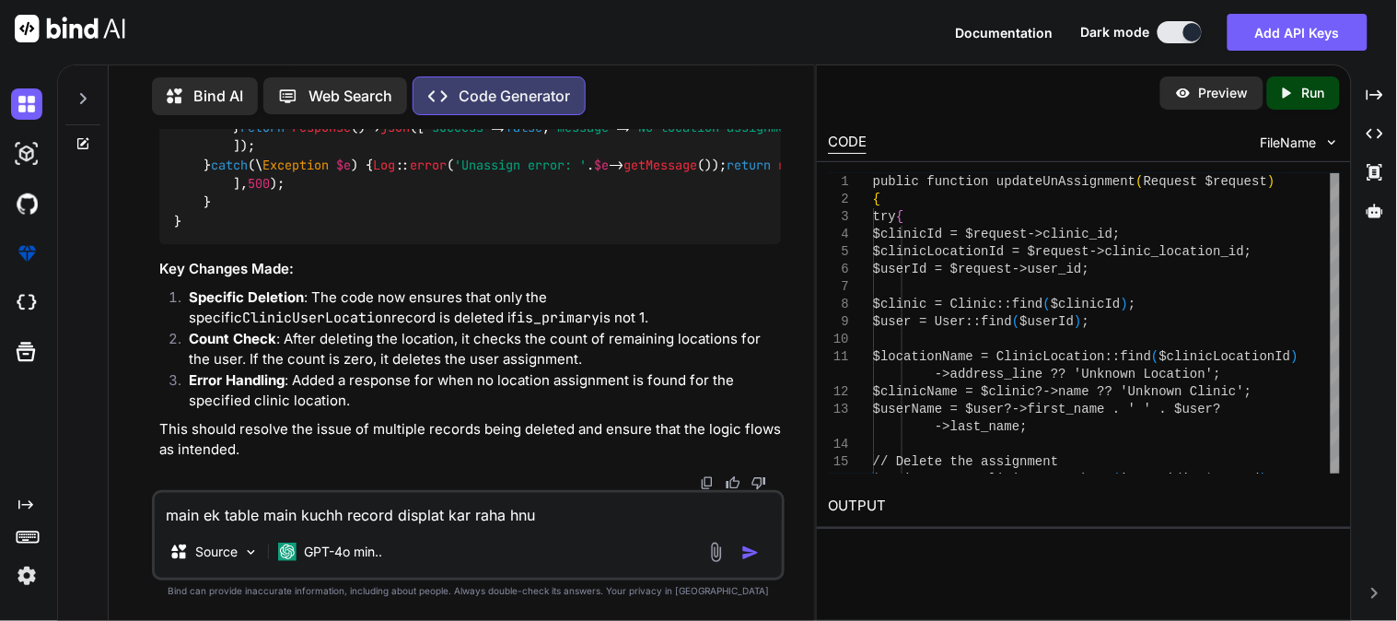
type textarea "x"
type textarea "main ek table main kuchh record displat kar raha hnu,"
type textarea "x"
type textarea "main ek table main kuchh record displat kar raha hnu, a"
type textarea "x"
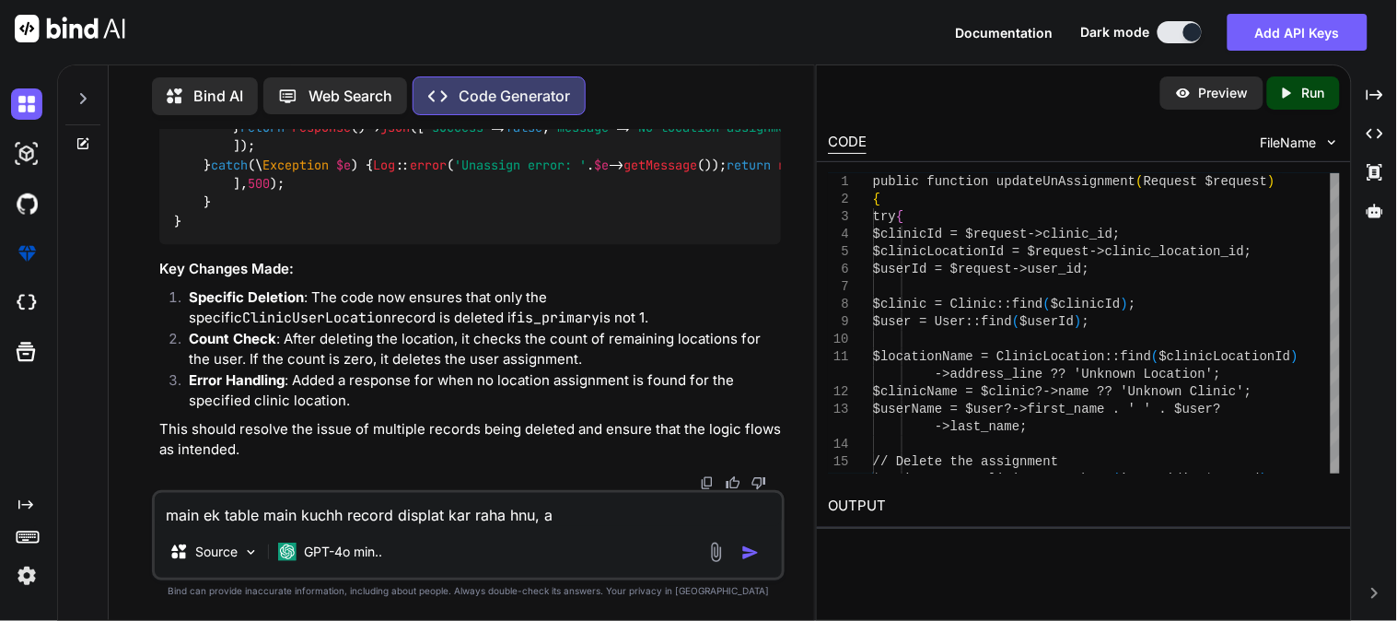
type textarea "main ek table main kuchh record displat kar raha hnu, an"
type textarea "x"
type textarea "main ek table main kuchh record displat kar raha hnu, and"
type textarea "x"
type textarea "main ek table main kuchh record displat kar raha hnu, and"
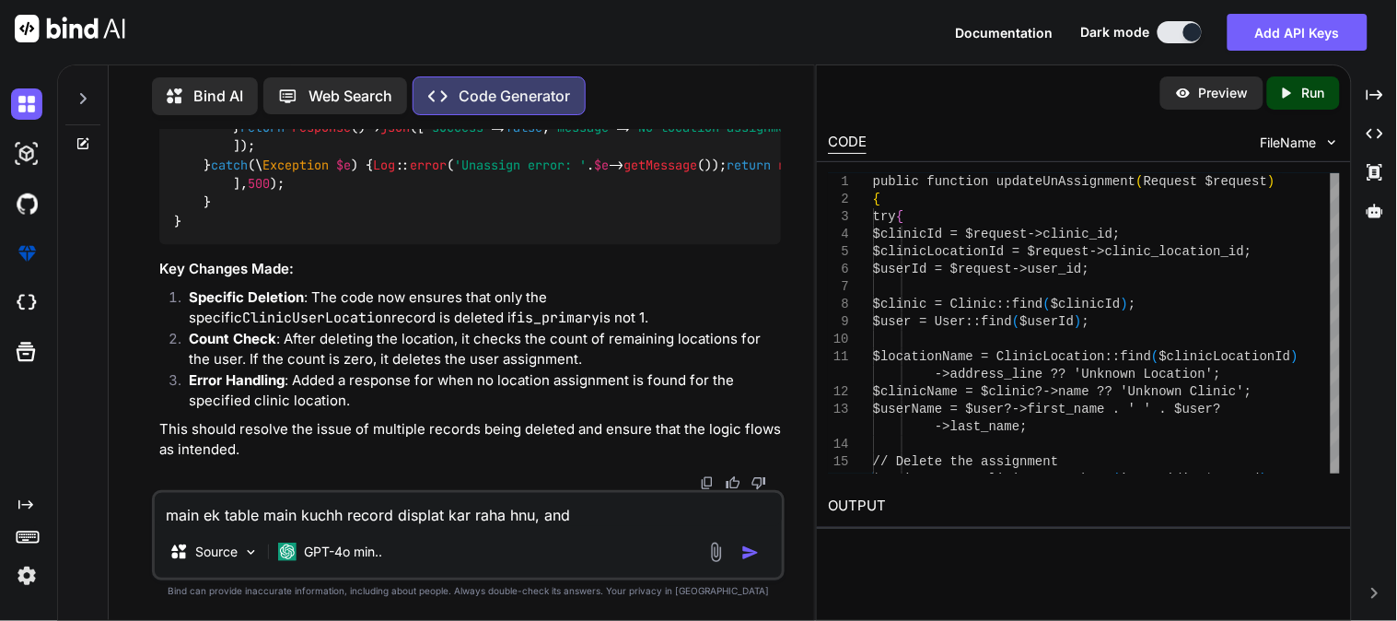
type textarea "x"
type textarea "main ek table main kuchh record displat kar raha hnu, and u"
type textarea "x"
type textarea "main ek table main kuchh record displat kar raha hnu, and [GEOGRAPHIC_DATA]"
type textarea "x"
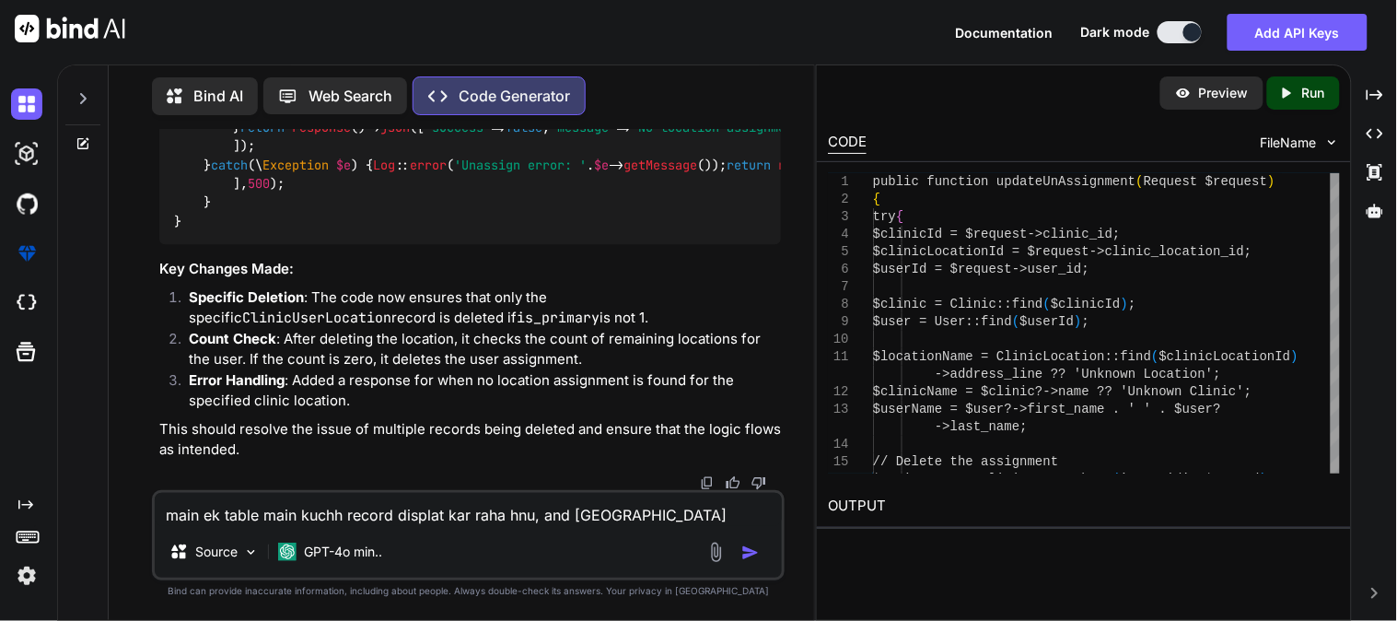
type textarea "main ek table main kuchh record displat kar raha hnu, and [GEOGRAPHIC_DATA]"
type textarea "x"
type textarea "main ek table main kuchh record displat kar raha hnu, and us r"
type textarea "x"
type textarea "main ek table main kuchh record displat kar raha hnu, and us re"
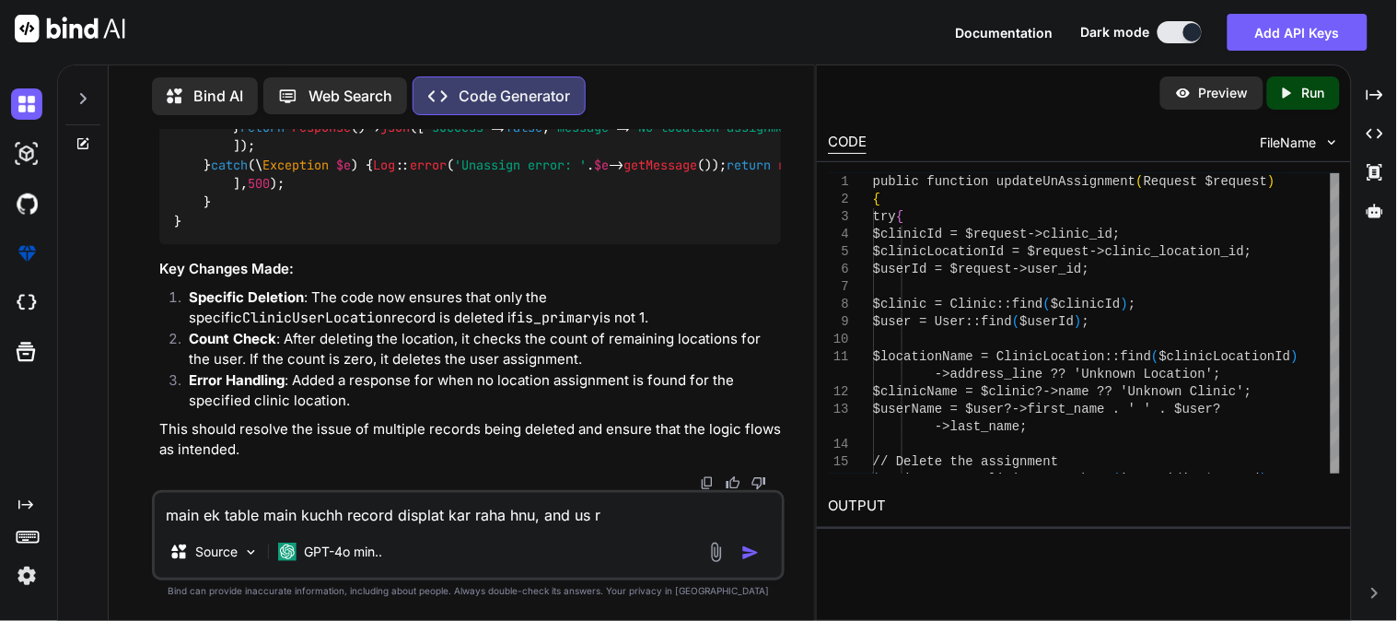
type textarea "x"
type textarea "main ek table main kuchh record displat kar raha hnu, and us rec"
type textarea "x"
type textarea "main ek table main kuchh record displat kar raha hnu, and us reco"
type textarea "x"
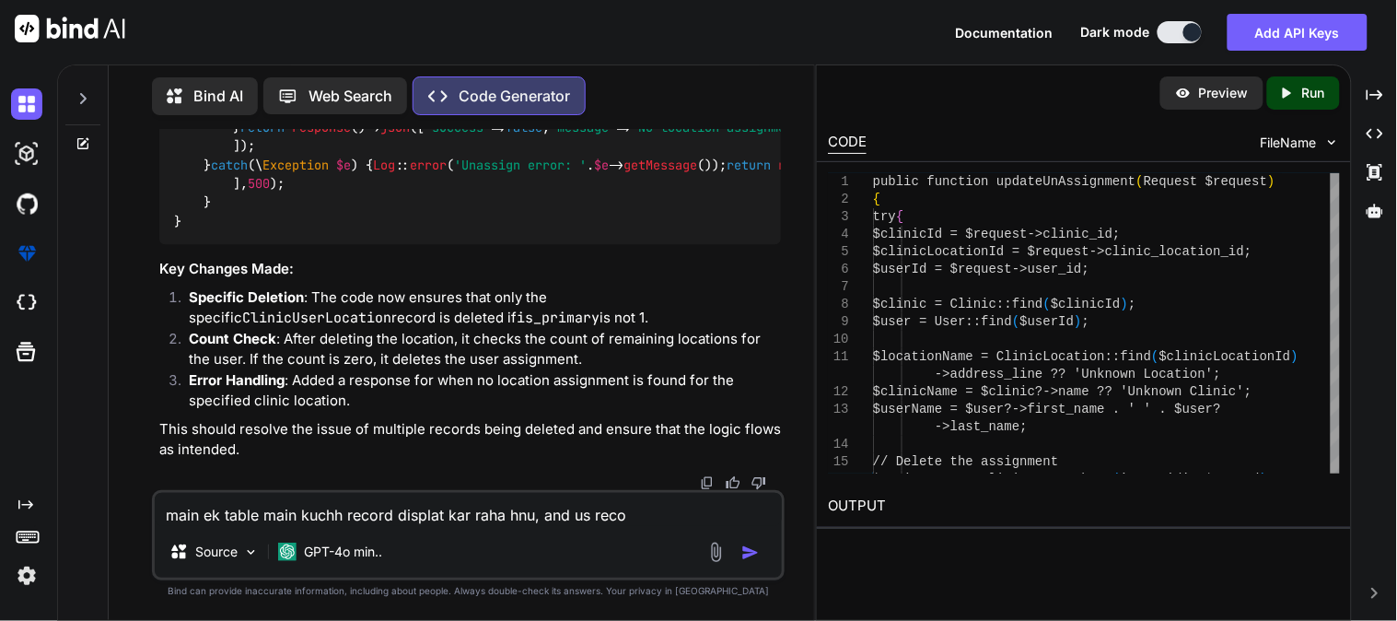
type textarea "main ek table main kuchh record displat kar raha hnu, and us recor"
type textarea "x"
type textarea "main ek table main kuchh record displat kar raha hnu, and us record"
type textarea "x"
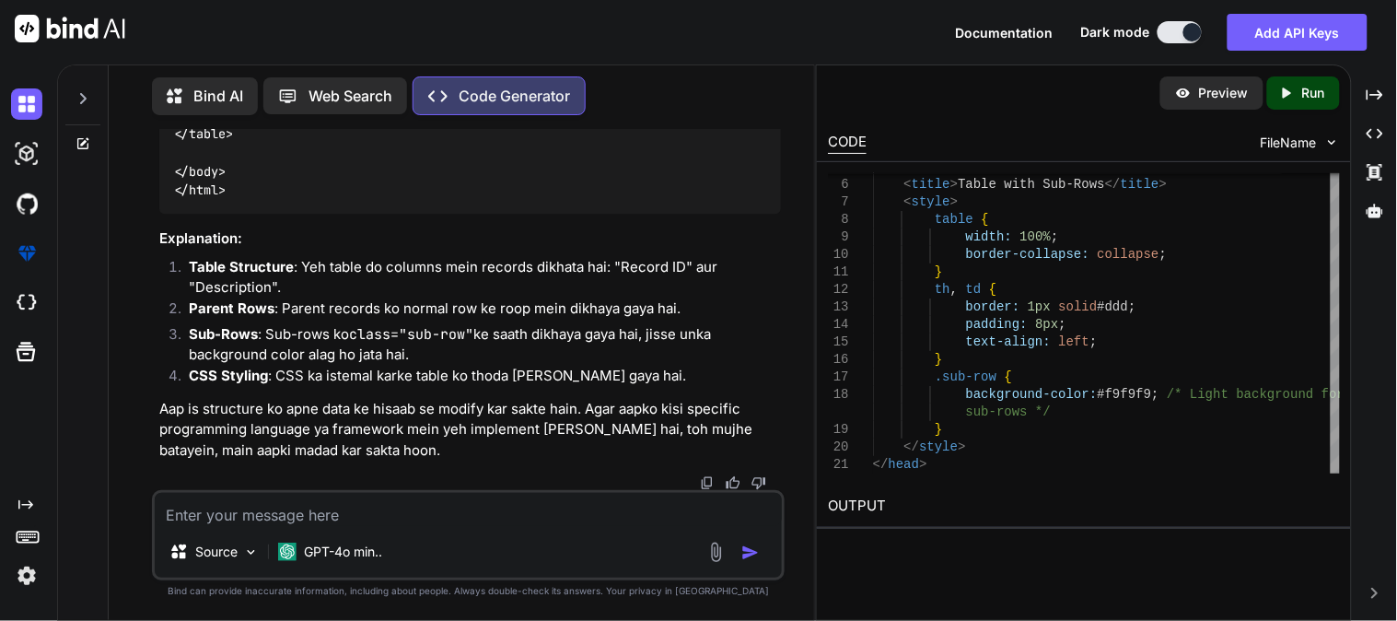
scroll to position [3727, 0]
click at [503, 528] on div "Source GPT-4o min.." at bounding box center [468, 535] width 633 height 90
click at [436, 512] on textarea at bounding box center [468, 509] width 627 height 33
paste textarea "Loremi Dolorsi Ame\Consec\Adipi {#8899 ▼ // elitseddo\eiusm/temporincid/utlab-e…"
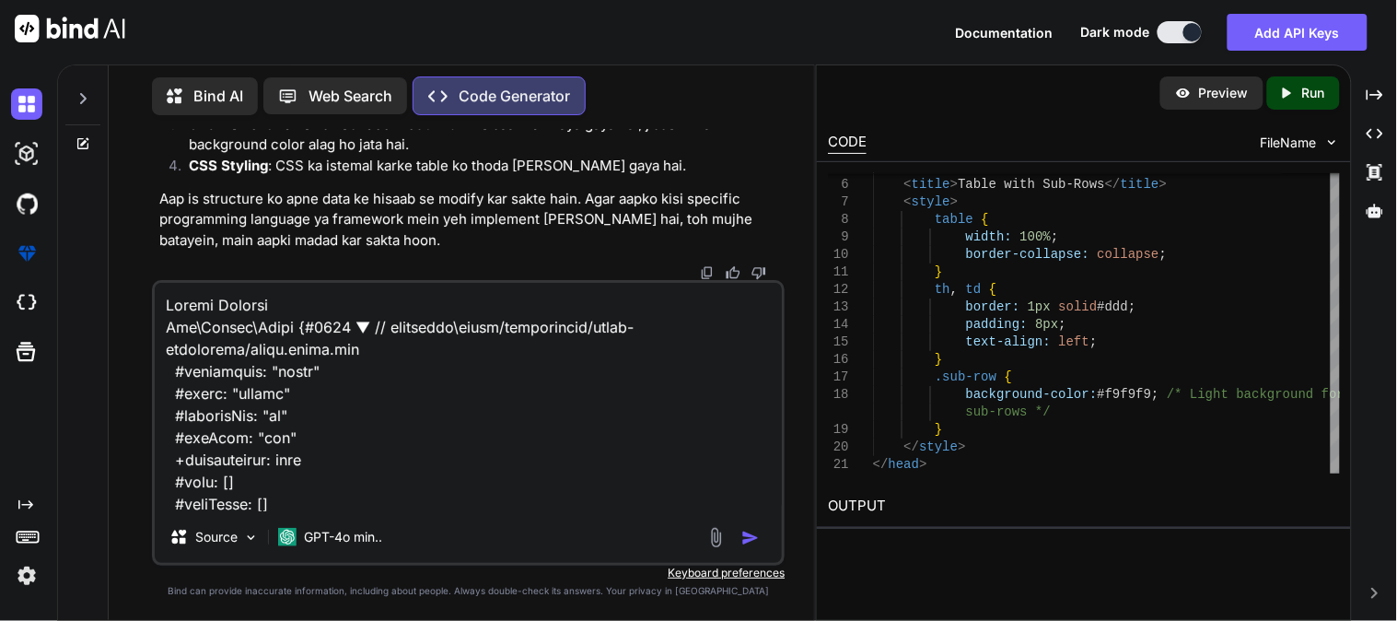
scroll to position [3961, 0]
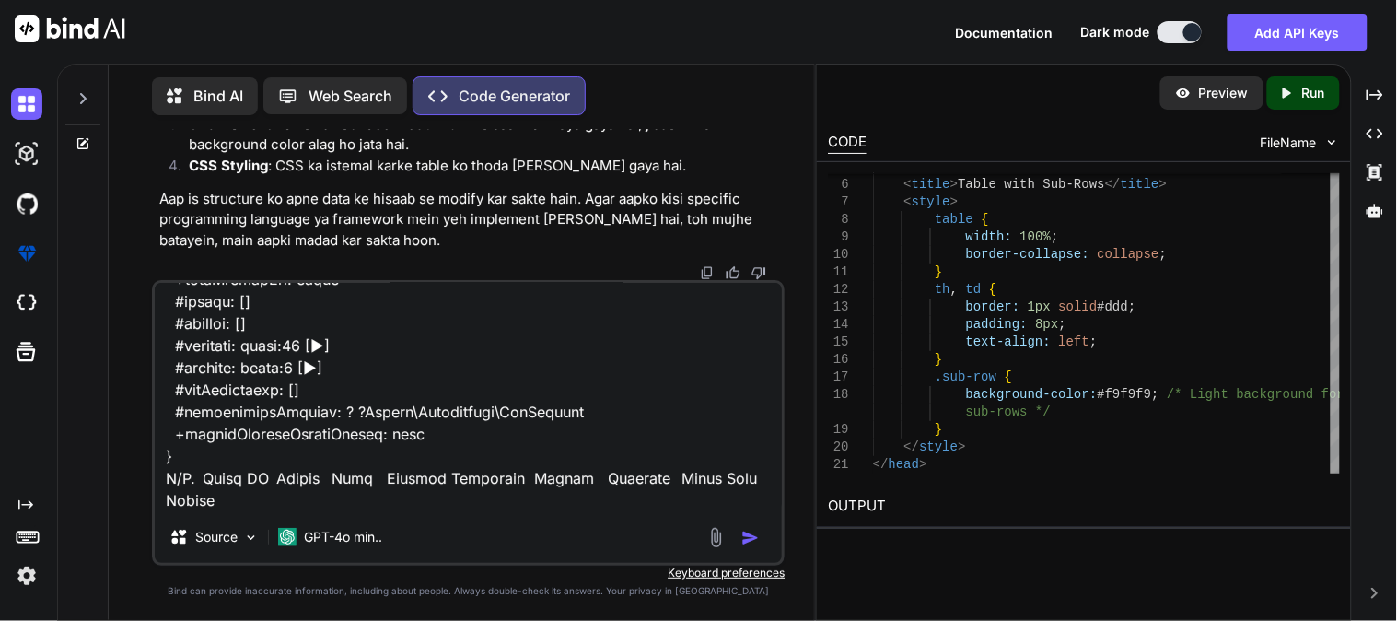
paste textarea "@dd($order->orderSplit->shipments)"
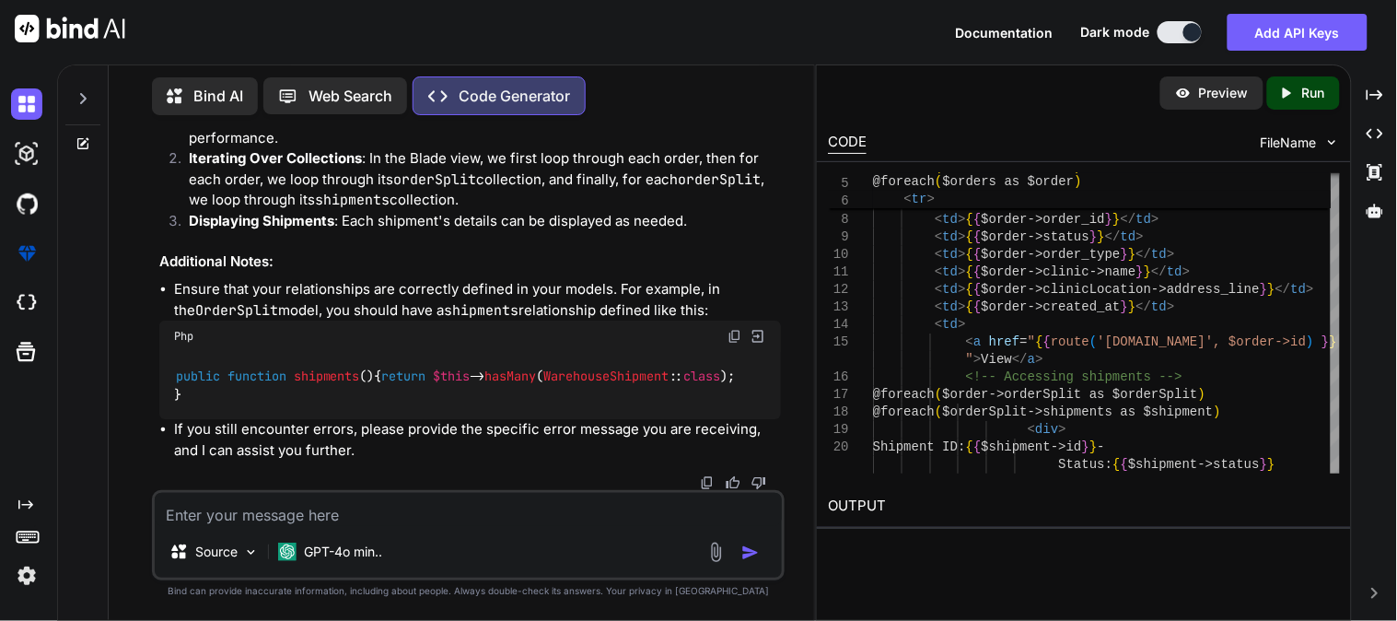
scroll to position [0, 84]
drag, startPoint x: 596, startPoint y: 373, endPoint x: 271, endPoint y: 371, distance: 325.2
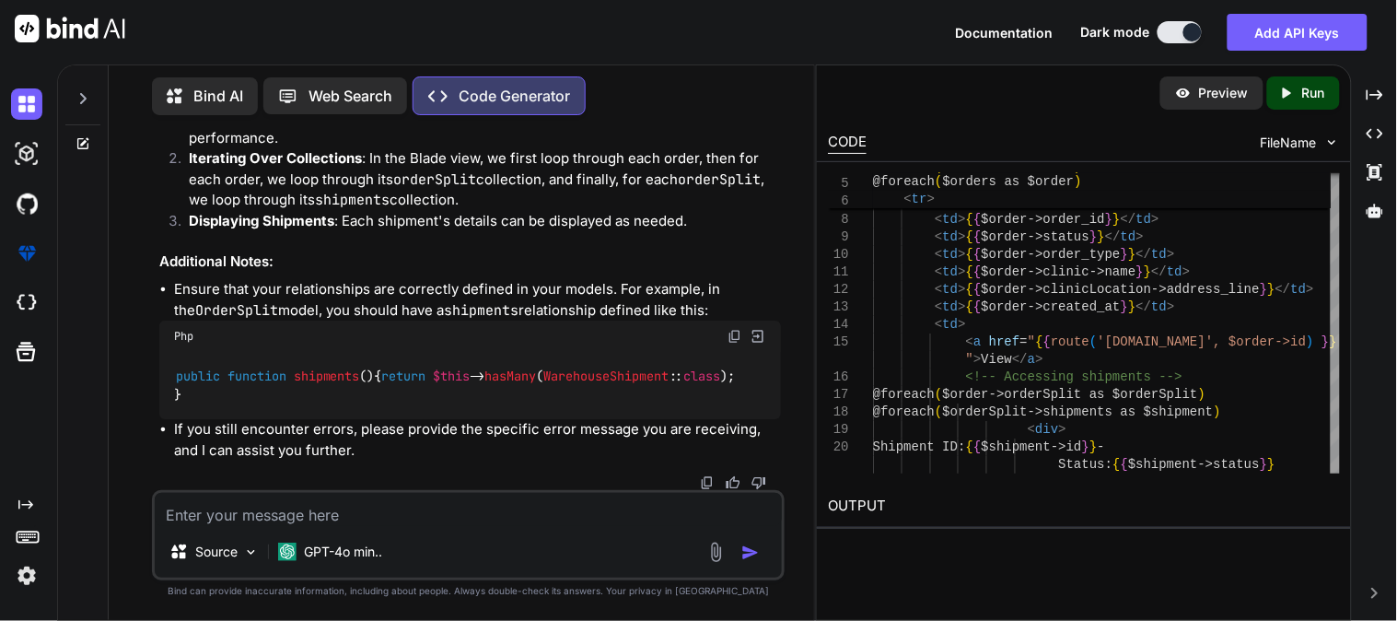
click at [462, 518] on textarea at bounding box center [468, 509] width 627 height 33
paste textarea "public function getOrderList($clinic_id = null) { try { $query = Order::with([ …"
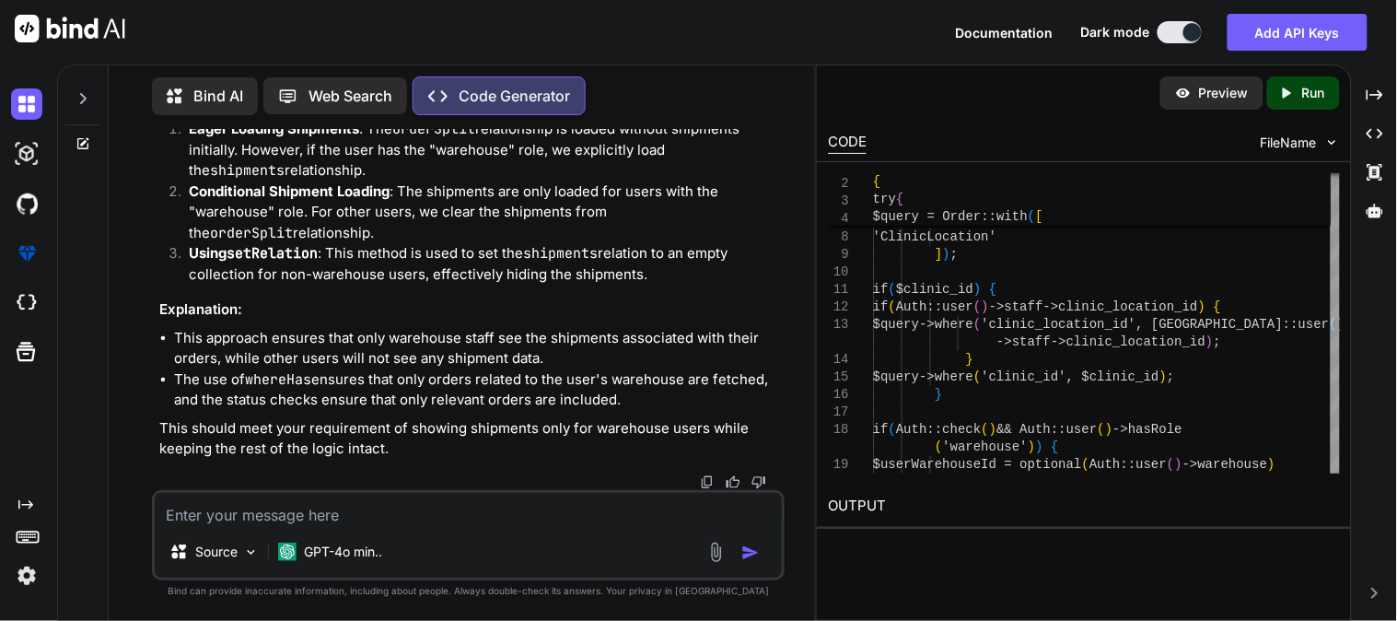
scroll to position [0, 0]
drag, startPoint x: 706, startPoint y: 277, endPoint x: 173, endPoint y: 274, distance: 532.5
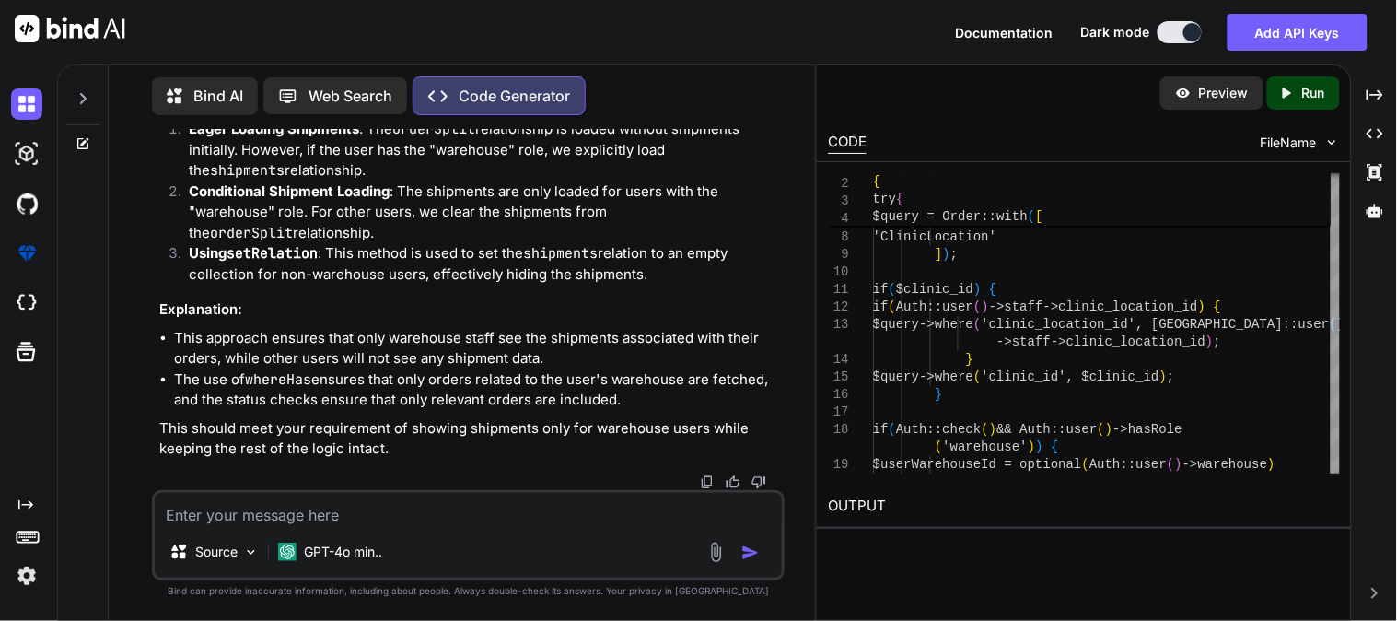
click at [321, 517] on textarea at bounding box center [468, 509] width 627 height 33
paste textarea "public function getOrderList($clinic_id = null) { try { $query = Order::with([ …"
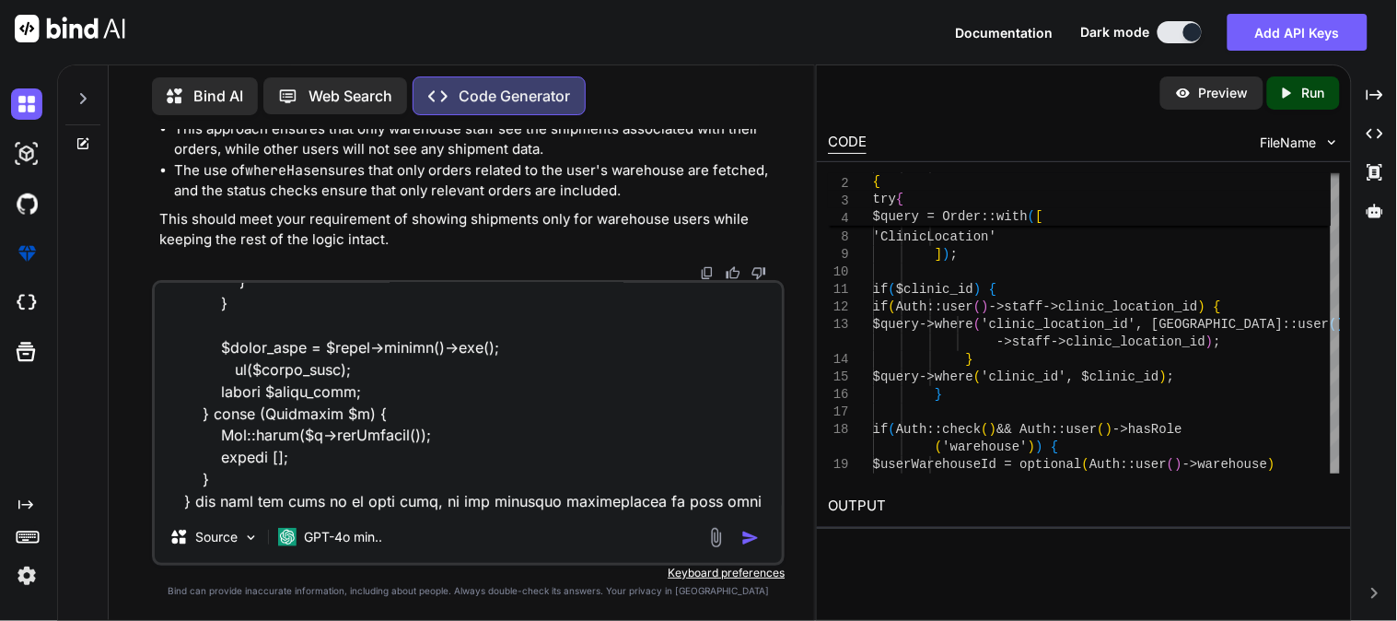
scroll to position [776, 0]
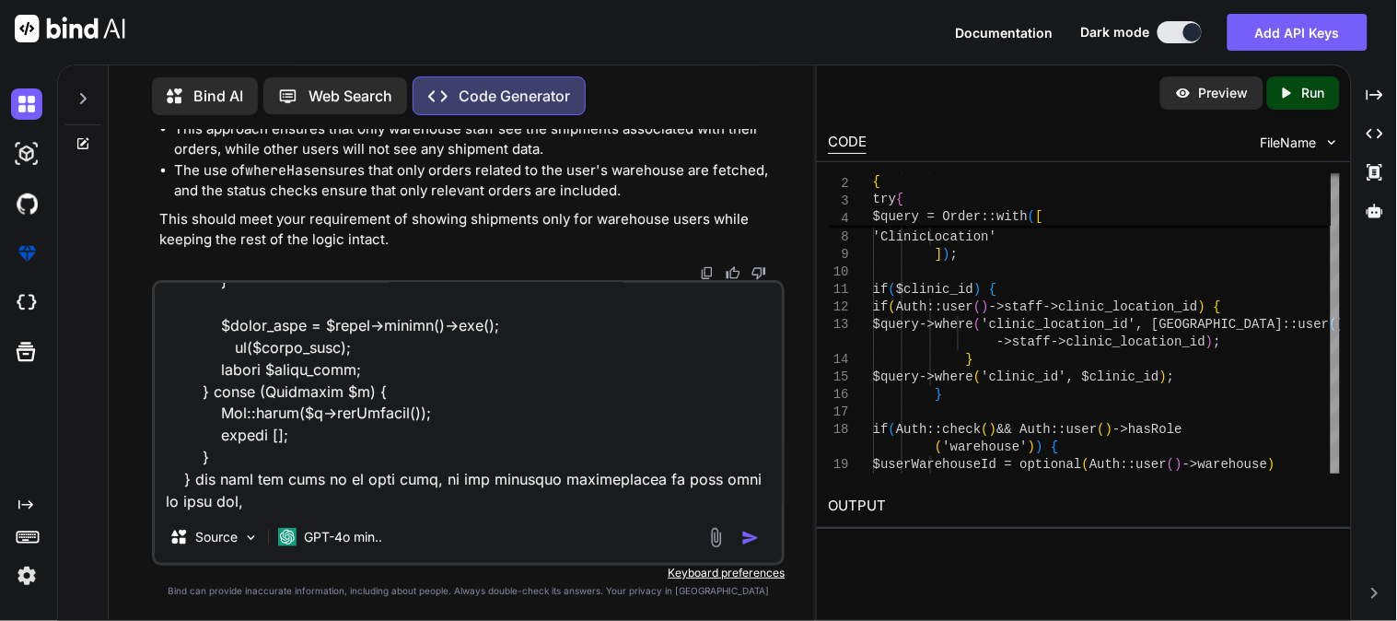
paste textarea "Loremipsum\Dolorsit\Ametcons\Adipiscing {#7707 ▼ // eli\Seddoeiu\TempoRincidi.u…"
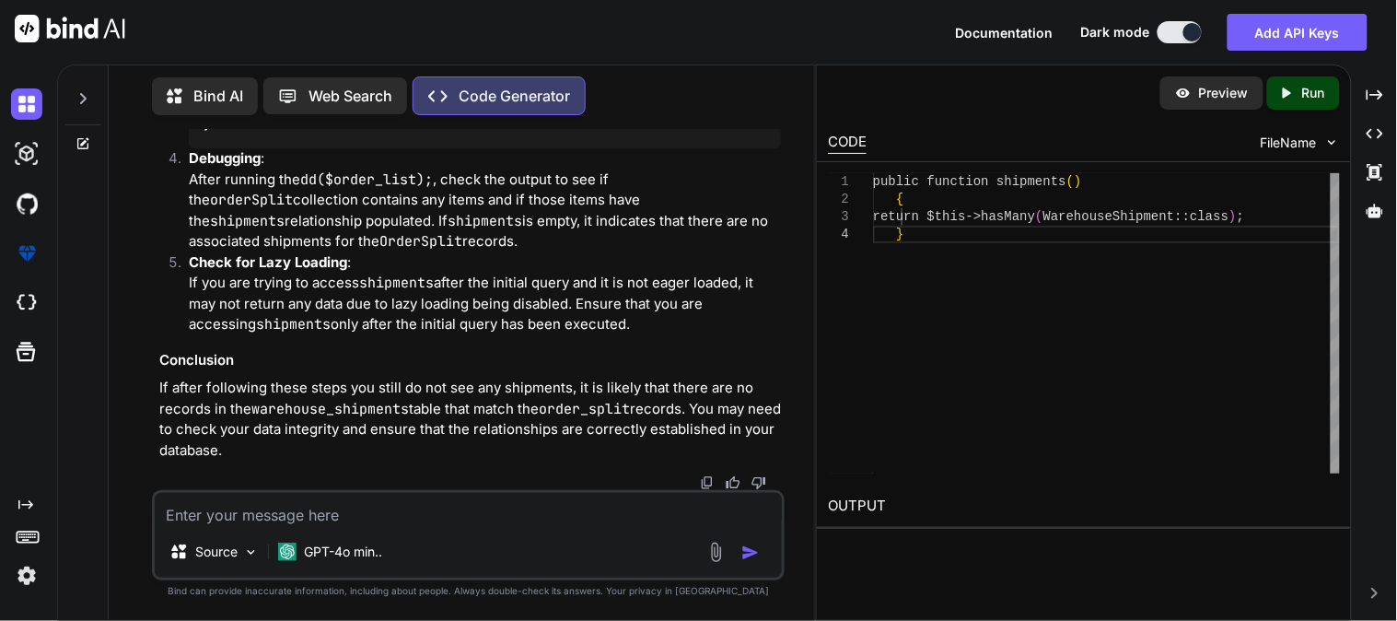
scroll to position [10155, 0]
click at [376, 520] on textarea at bounding box center [468, 509] width 627 height 33
paste textarea "public function getOrderList($clinic_id = null) { try { $query = Order::with([ …"
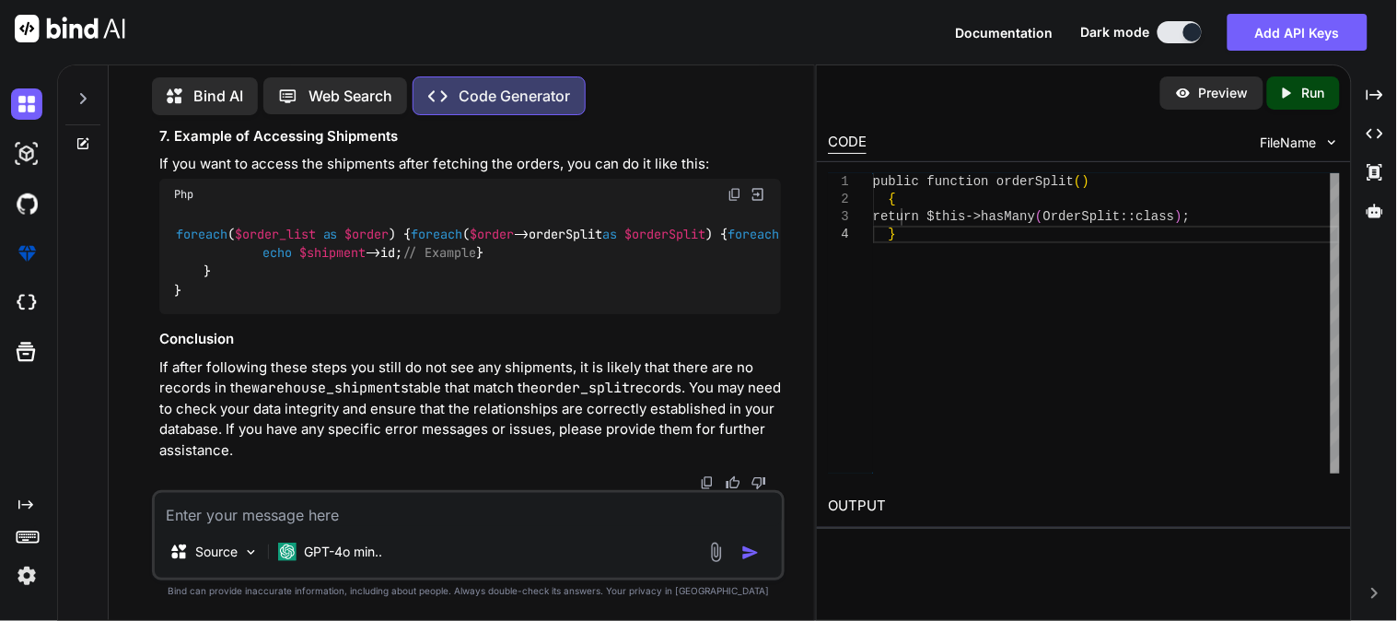
scroll to position [13235, 0]
drag, startPoint x: 540, startPoint y: 279, endPoint x: 216, endPoint y: 373, distance: 336.7
click at [216, 315] on div "foreach ( $order_list as $order ) { foreach ( $order ->orderSplit as $orderSpli…" at bounding box center [470, 262] width 622 height 105
click at [224, 315] on div "foreach ( $order_list as $order ) { foreach ( $order ->orderSplit as $orderSpli…" at bounding box center [470, 262] width 622 height 105
drag, startPoint x: 224, startPoint y: 373, endPoint x: 205, endPoint y: 280, distance: 94.8
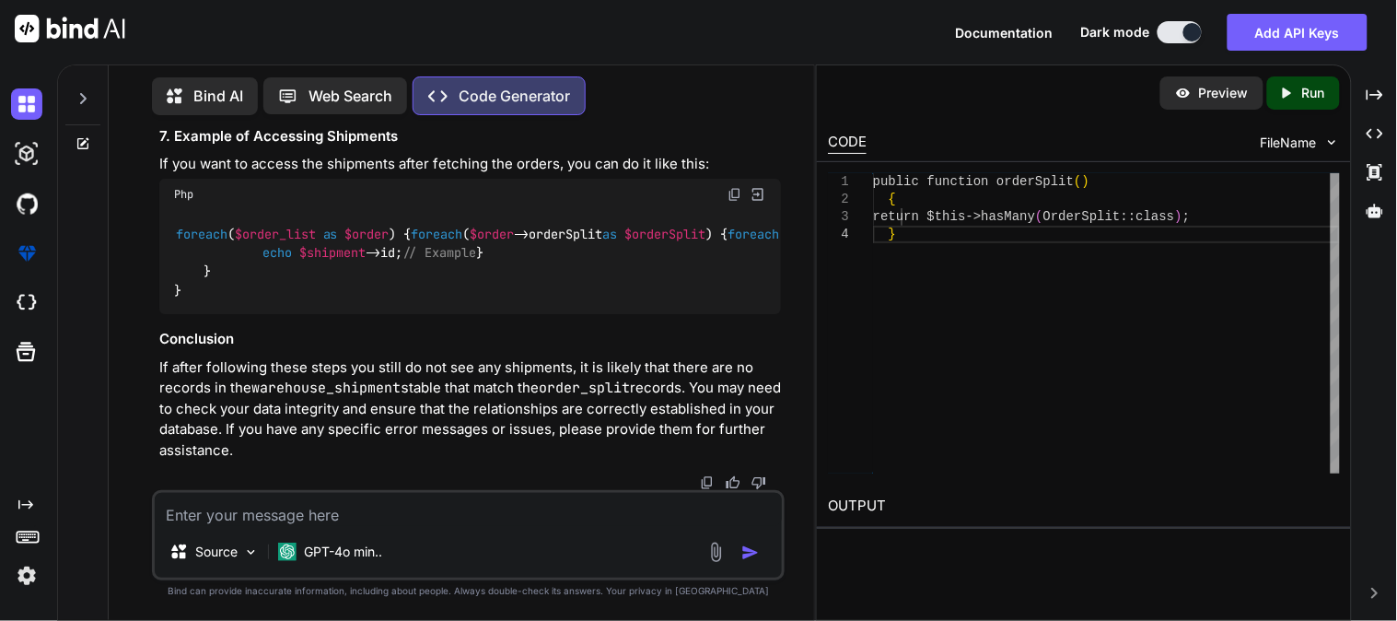
click at [205, 280] on div "foreach ( $order_list as $order ) { foreach ( $order ->orderSplit as $orderSpli…" at bounding box center [470, 262] width 622 height 105
click at [342, 514] on textarea at bounding box center [468, 509] width 627 height 33
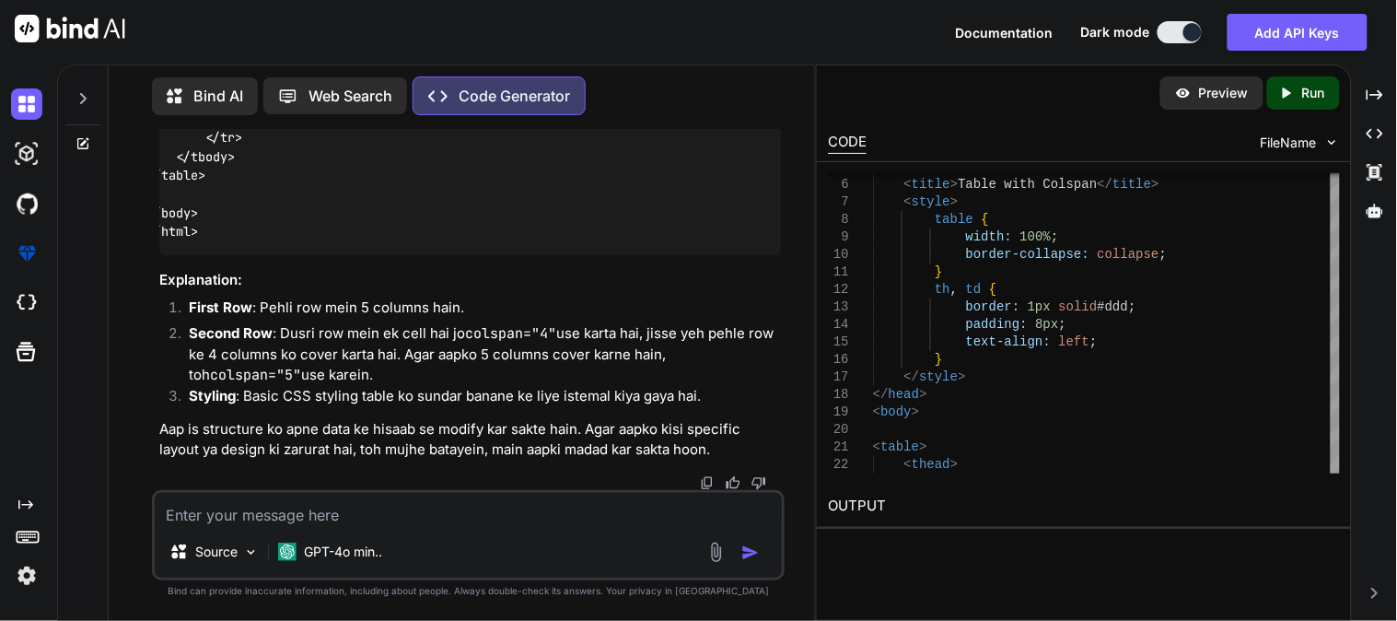
scroll to position [0, 53]
drag, startPoint x: 614, startPoint y: 419, endPoint x: 789, endPoint y: 418, distance: 176.0
click at [789, 418] on div "You Code Generator To address the issue you're facing, we need to ensure that w…" at bounding box center [468, 375] width 691 height 490
click at [593, 126] on span "<!-- <td colspan="5">This cell spans 5 columns</td> -->" at bounding box center [423, 118] width 405 height 17
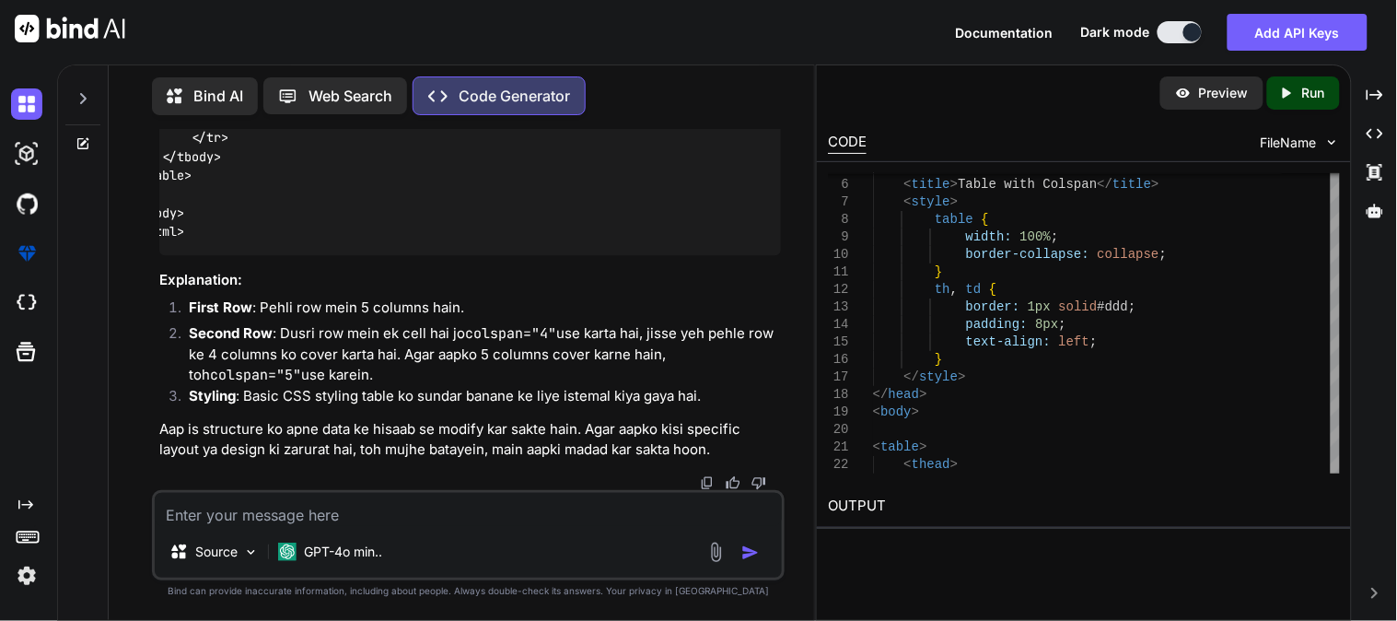
click at [276, 517] on textarea at bounding box center [468, 509] width 627 height 33
paste textarea "<div class="table-responsive"> <table id="orderDataTable" class="table clinicTa…"
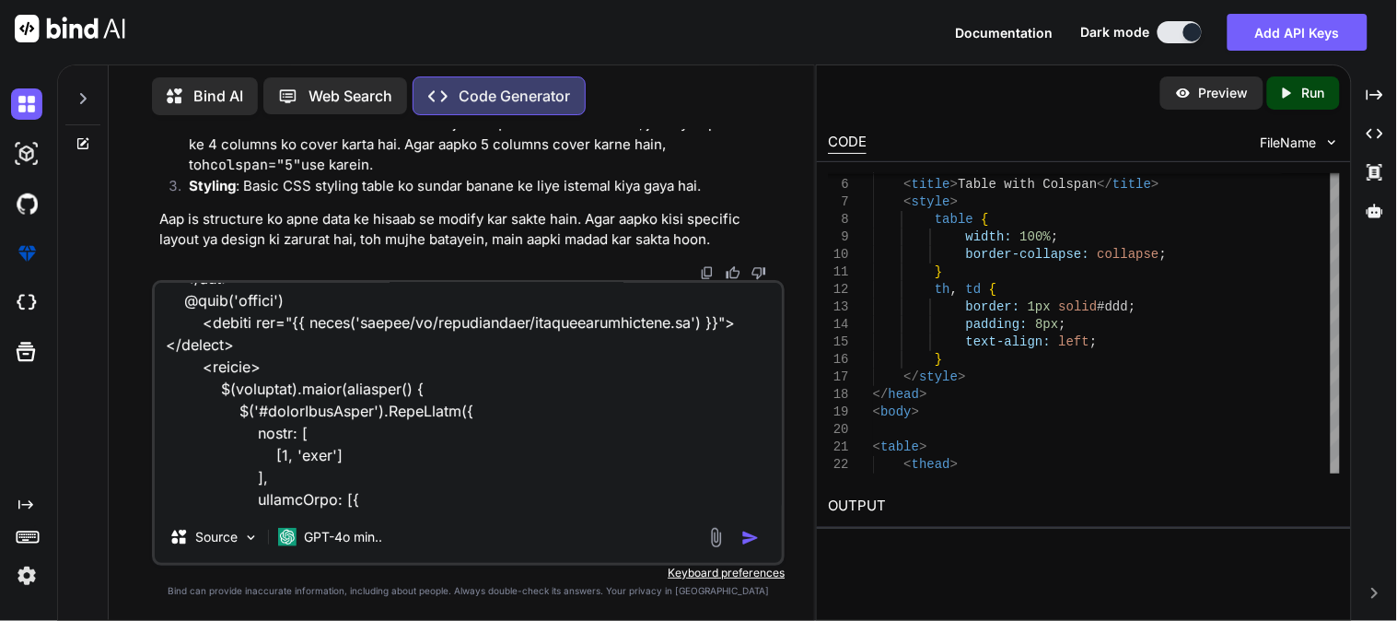
scroll to position [6947, 0]
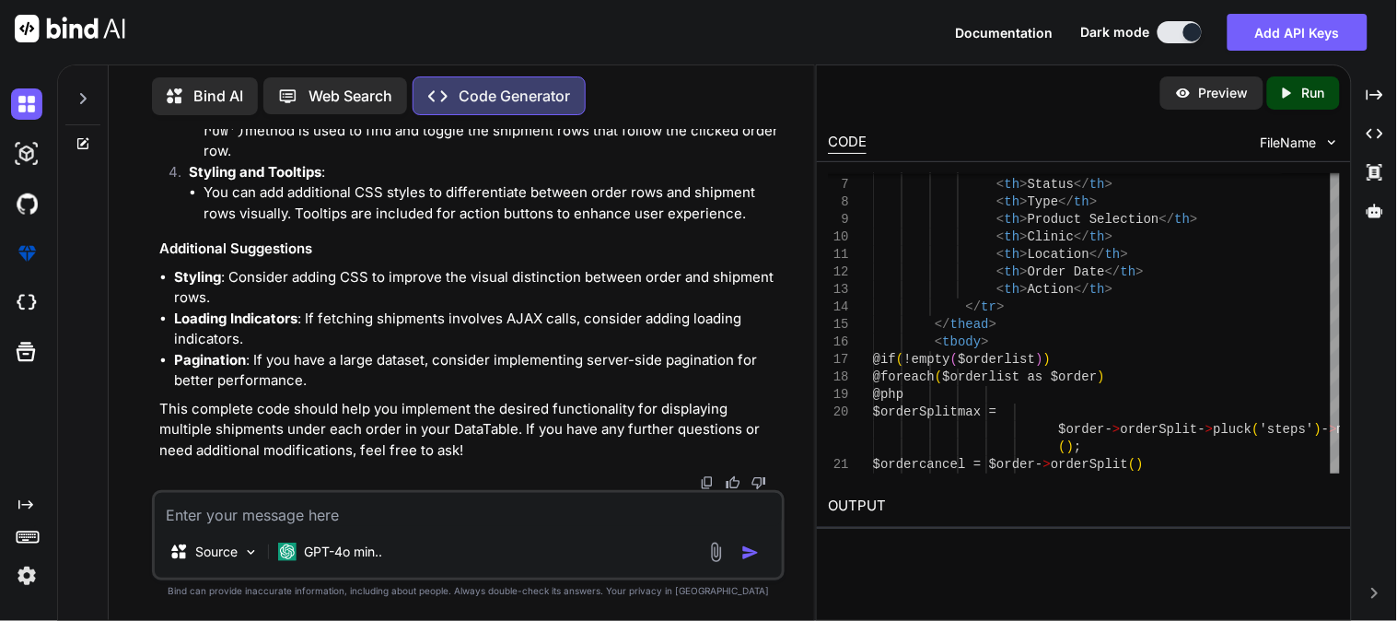
drag, startPoint x: 696, startPoint y: 298, endPoint x: 131, endPoint y: 344, distance: 567.4
click at [131, 344] on div "You Code Generator To address the issue you're facing, we need to ensure that w…" at bounding box center [468, 375] width 691 height 490
click at [298, 504] on textarea at bounding box center [468, 509] width 627 height 33
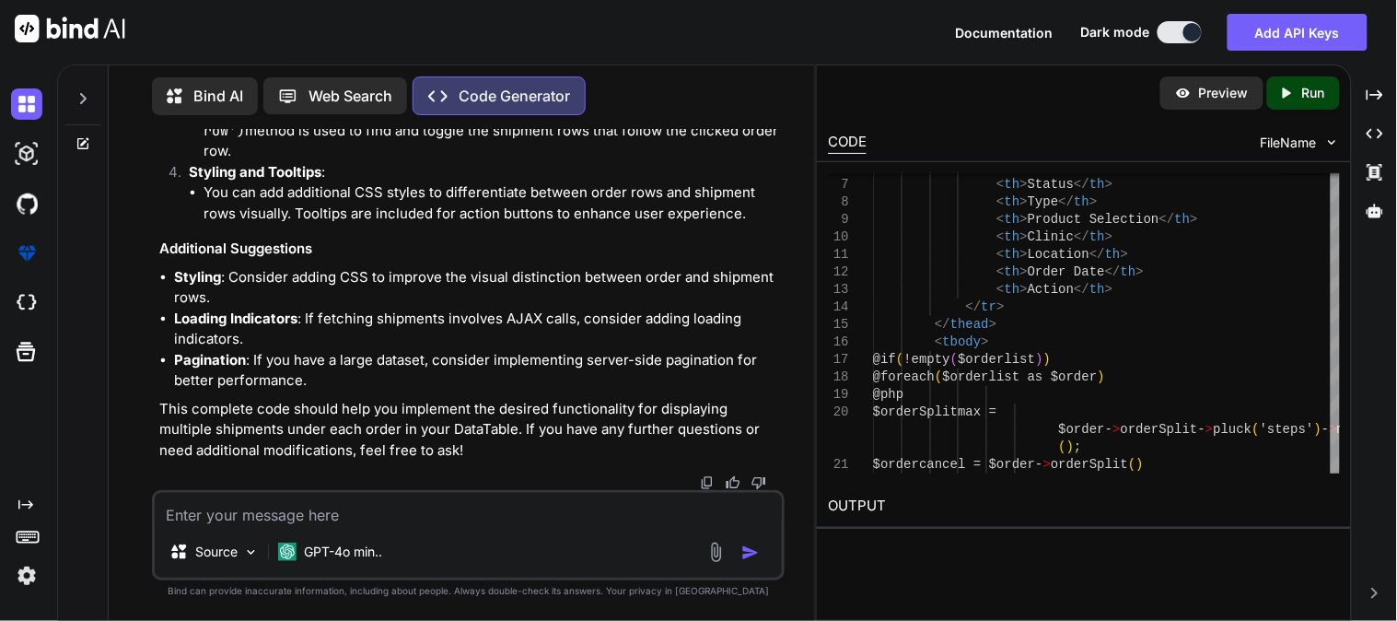
paste textarea "<table id="orderDataTable" class="table clinicTable"> <thead> <tr> <th>S/N.</th…"
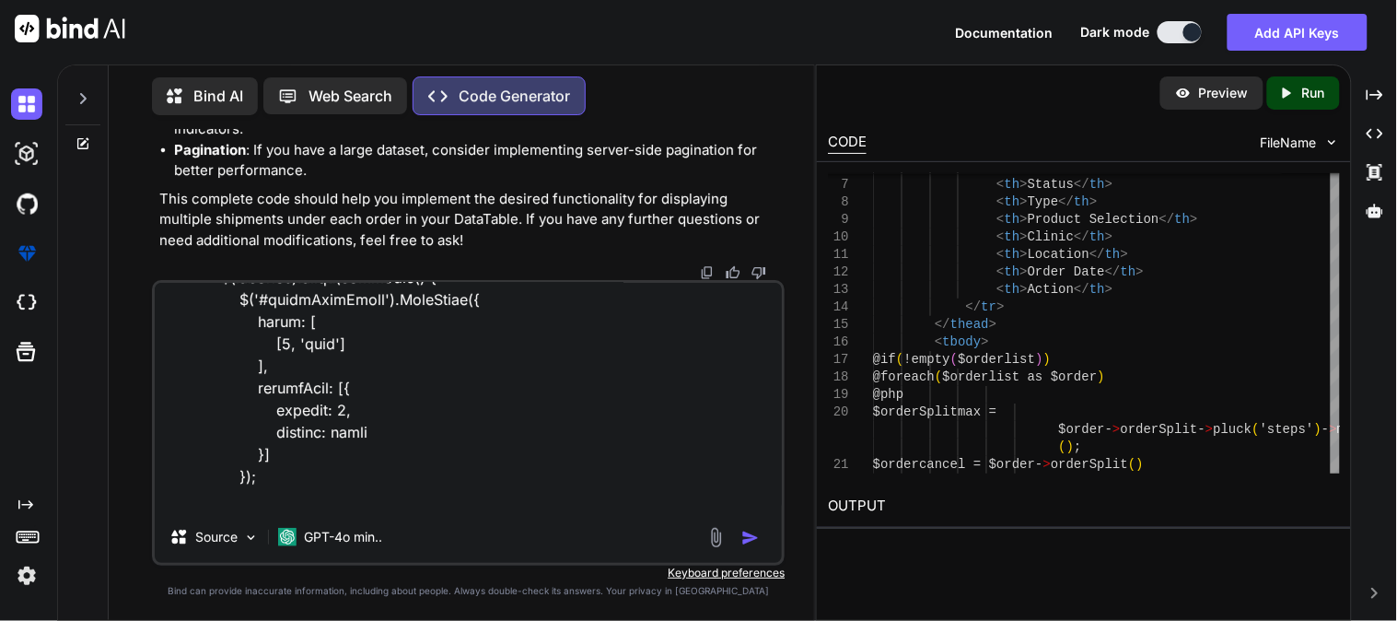
scroll to position [7015, 0]
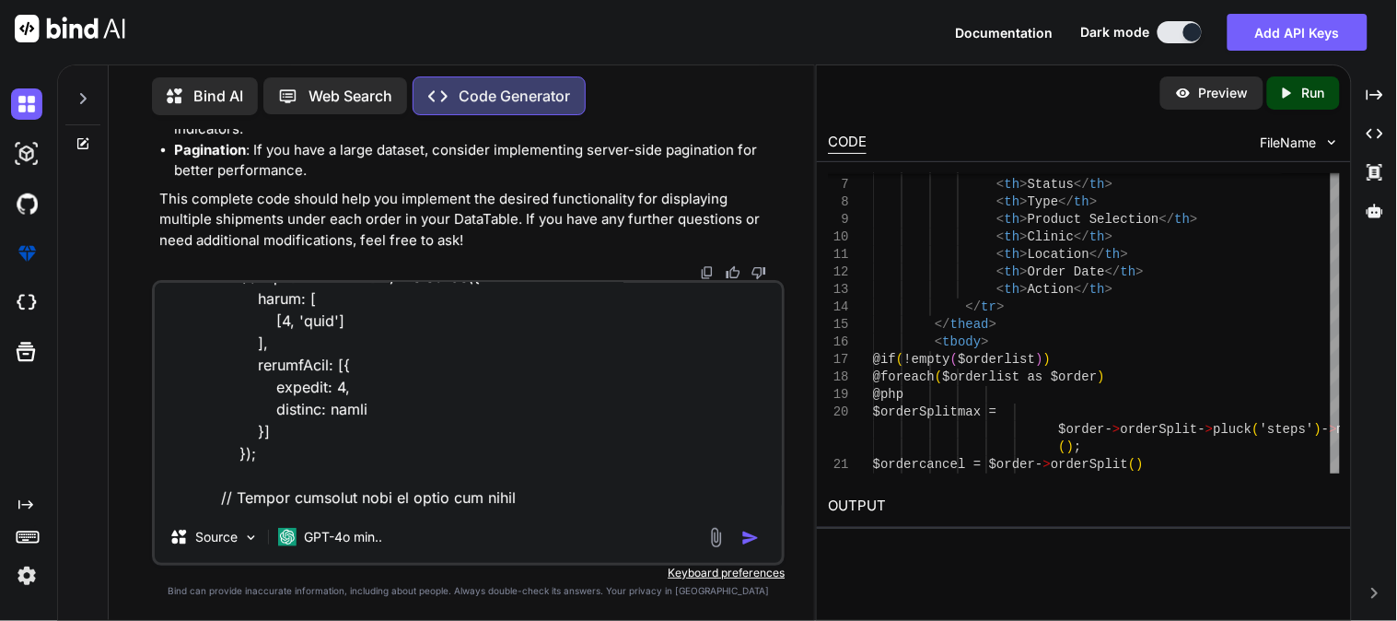
paste textarea "DataTables warning: table id=orderDataTable - Requested unknown parameter '1' f…"
type textarea "<table id="orderDataTable" class="table clinicTable"> <thead> <tr> <th>S/N.</th…"
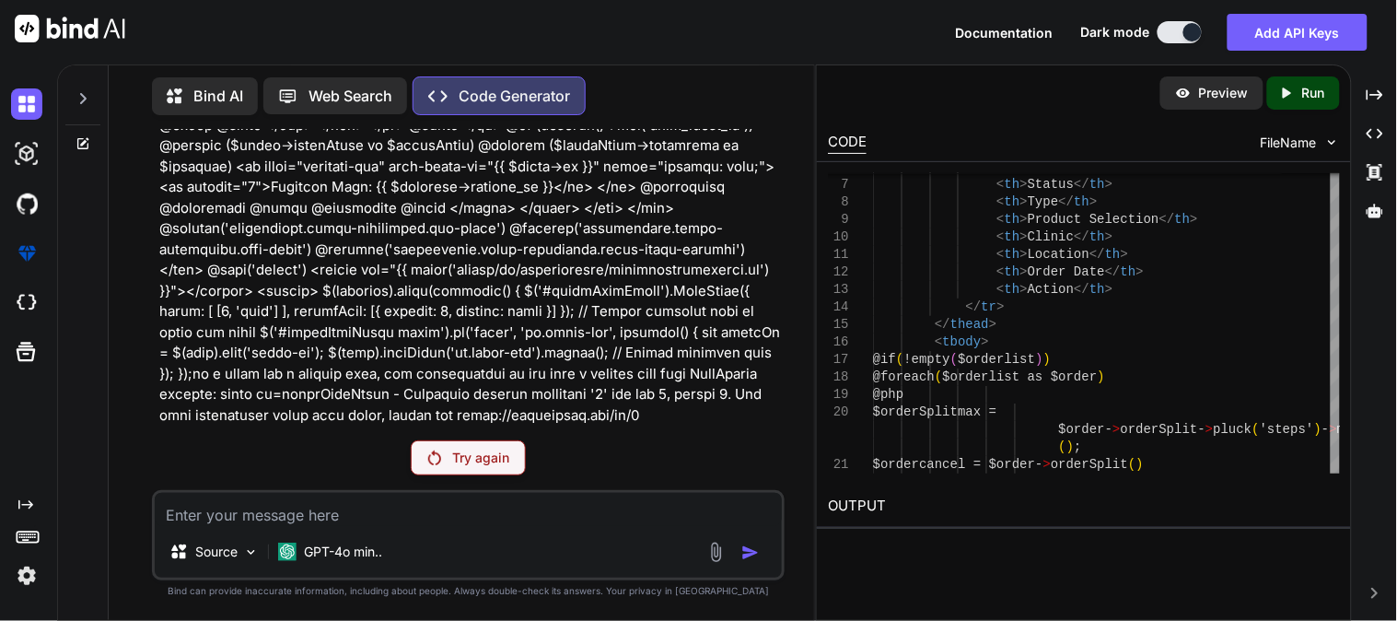
scroll to position [24007, 0]
click at [473, 464] on p "Try again" at bounding box center [480, 458] width 57 height 18
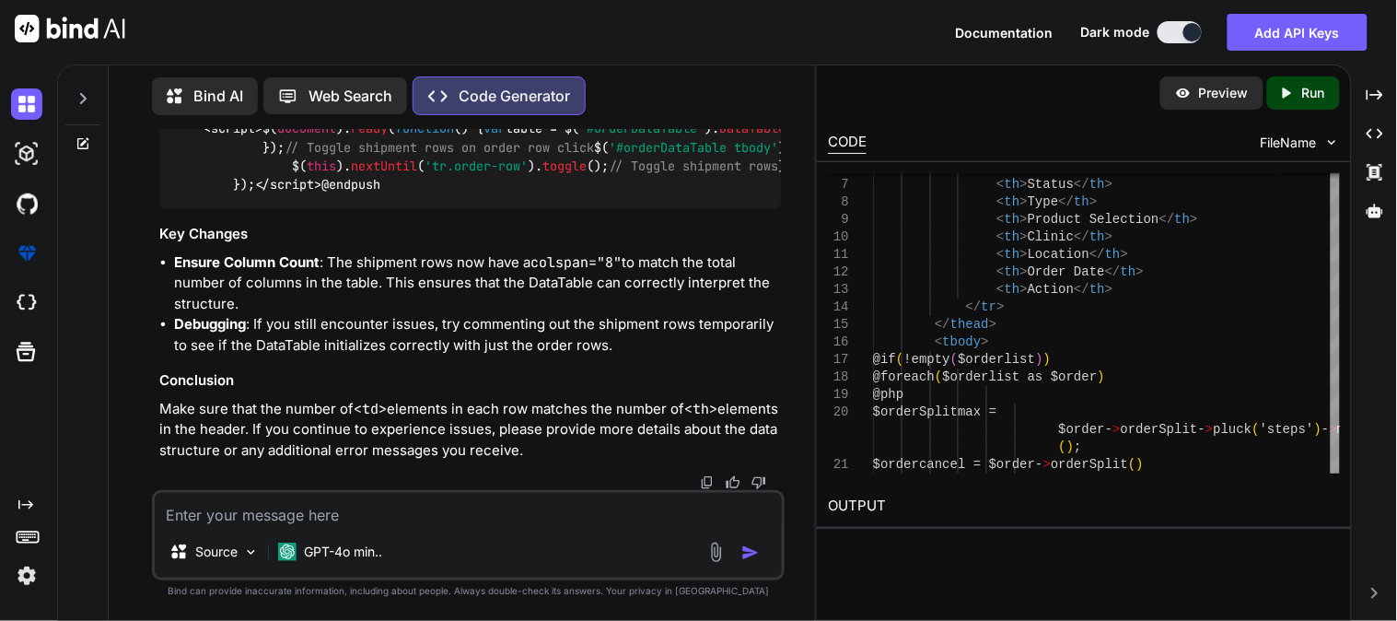
scroll to position [24752, 0]
